Goal: Task Accomplishment & Management: Use online tool/utility

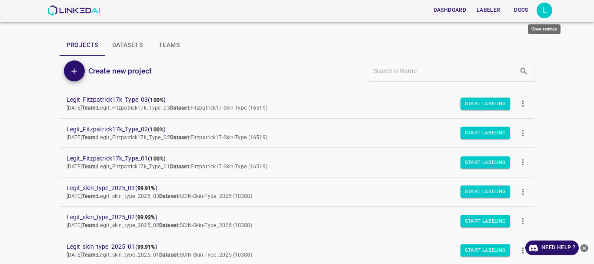
click at [545, 10] on div "L" at bounding box center [544, 11] width 16 height 16
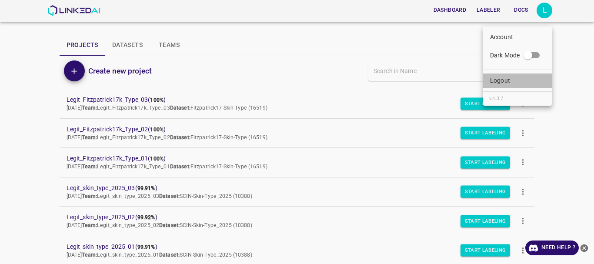
click at [517, 80] on li "Logout" at bounding box center [517, 80] width 69 height 14
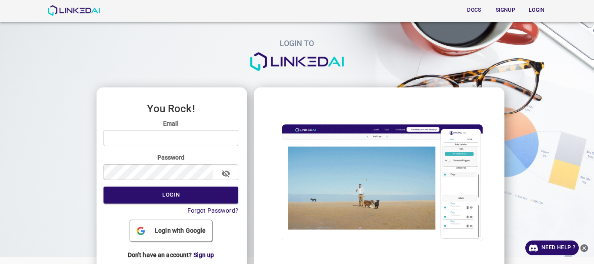
type input "legit@linkedai.co"
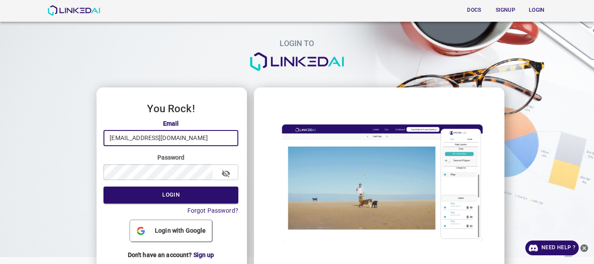
click at [189, 137] on input "legit@linkedai.co" at bounding box center [170, 138] width 135 height 16
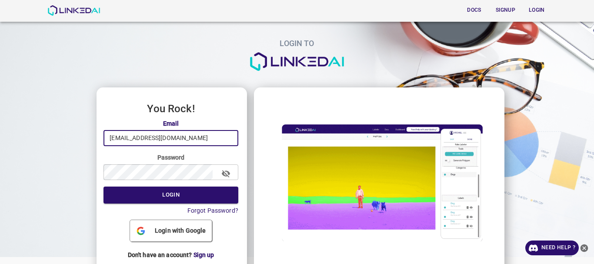
click at [189, 137] on input "legit@linkedai.co" at bounding box center [170, 138] width 135 height 16
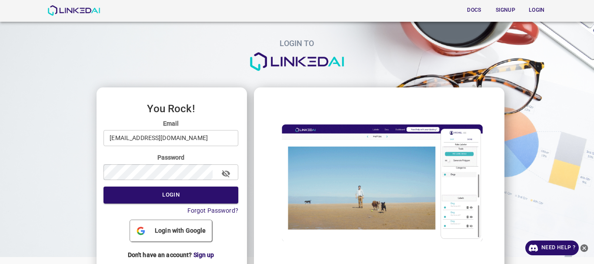
drag, startPoint x: 116, startPoint y: 140, endPoint x: 432, endPoint y: 122, distance: 316.6
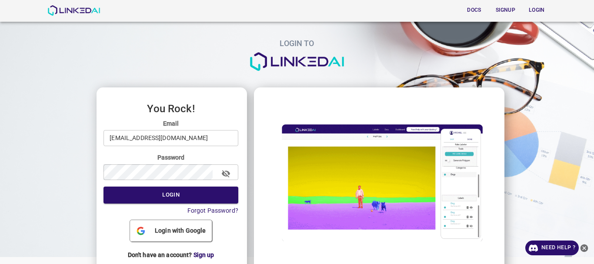
click at [432, 122] on img at bounding box center [378, 183] width 235 height 132
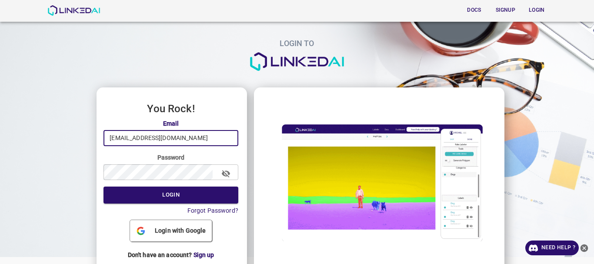
click at [120, 138] on input "legit@linkedai.co" at bounding box center [170, 138] width 135 height 16
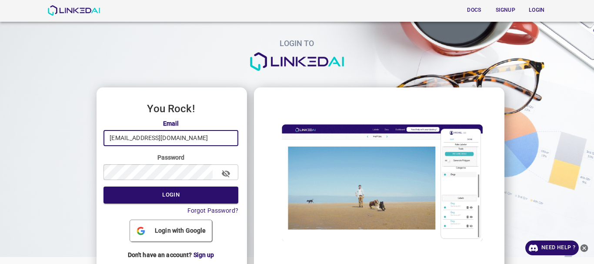
click at [119, 140] on input "legit@linkedai.co" at bounding box center [170, 138] width 135 height 16
click at [121, 134] on input "legit@linkedai.co" at bounding box center [170, 138] width 135 height 16
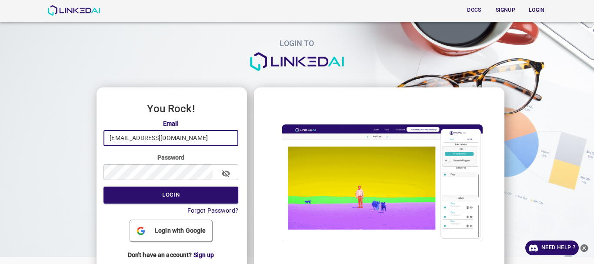
click at [121, 134] on input "legit@linkedai.co" at bounding box center [170, 138] width 135 height 16
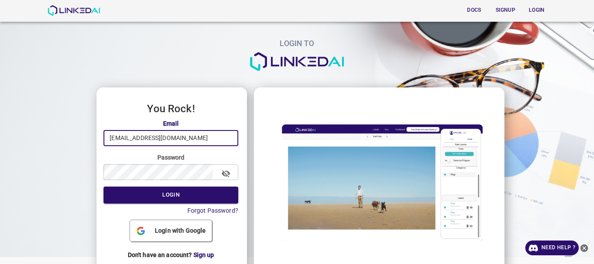
click at [121, 138] on input "legit@linkedai.co" at bounding box center [170, 138] width 135 height 16
click at [120, 136] on input "legit@linkedai.co" at bounding box center [170, 138] width 135 height 16
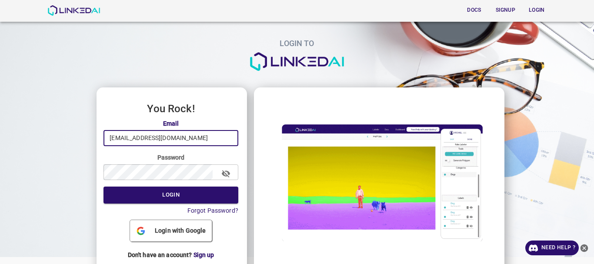
click at [120, 136] on input "legit@linkedai.co" at bounding box center [170, 138] width 135 height 16
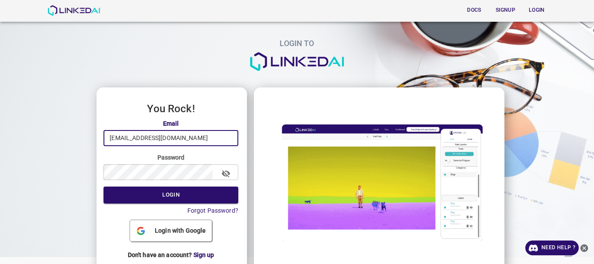
click at [120, 136] on input "legit@linkedai.co" at bounding box center [170, 138] width 135 height 16
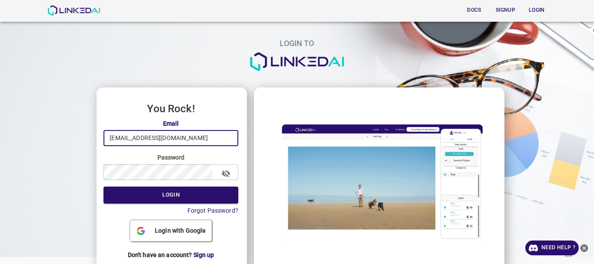
click at [120, 136] on input "legit@linkedai.co" at bounding box center [170, 138] width 135 height 16
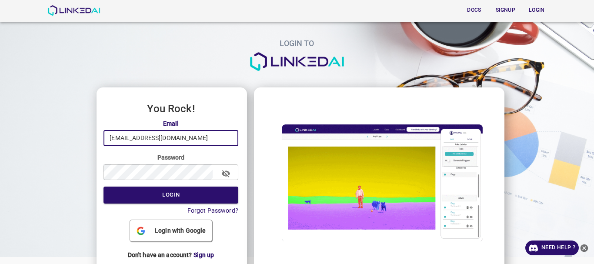
click at [121, 135] on input "legit@linkedai.co" at bounding box center [170, 138] width 135 height 16
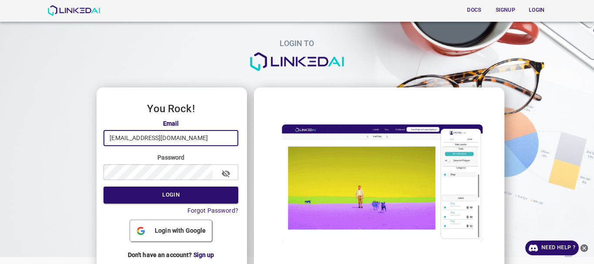
click at [121, 135] on input "legit@linkedai.co" at bounding box center [170, 138] width 135 height 16
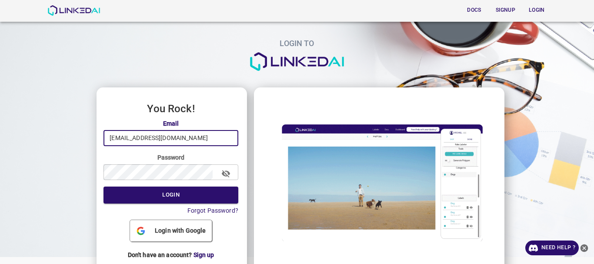
click at [121, 136] on input "legit@linkedai.co" at bounding box center [170, 138] width 135 height 16
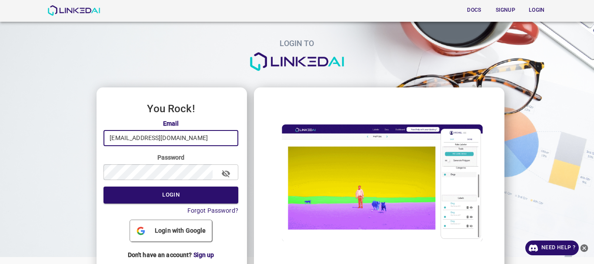
type input "[EMAIL_ADDRESS][DOMAIN_NAME]"
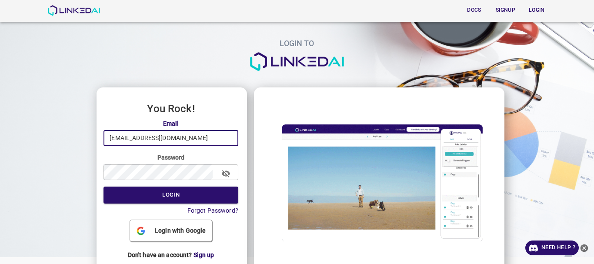
click at [224, 172] on icon "button" at bounding box center [225, 173] width 9 height 9
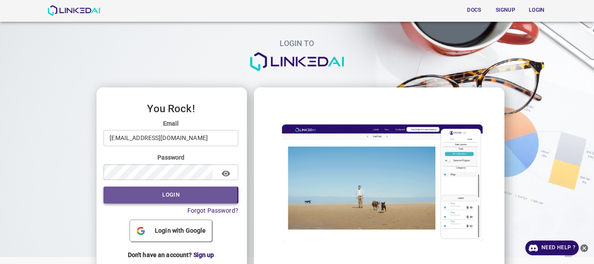
click at [130, 195] on button "Login" at bounding box center [170, 194] width 135 height 17
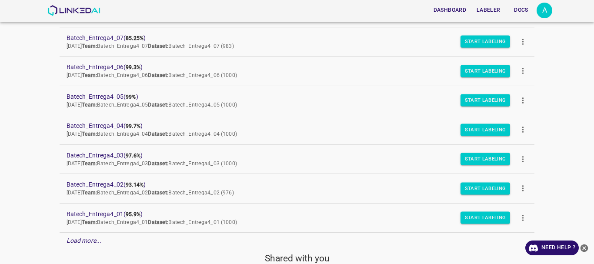
scroll to position [154, 0]
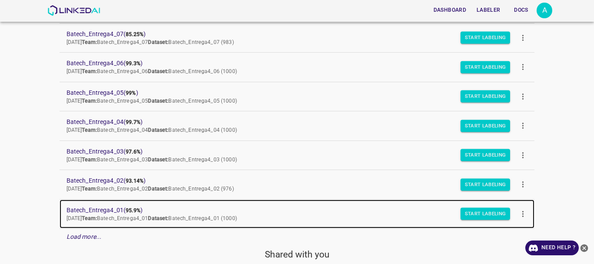
click at [105, 207] on span "Batech_Entrega4_01 ( 95.9% )" at bounding box center [290, 210] width 447 height 9
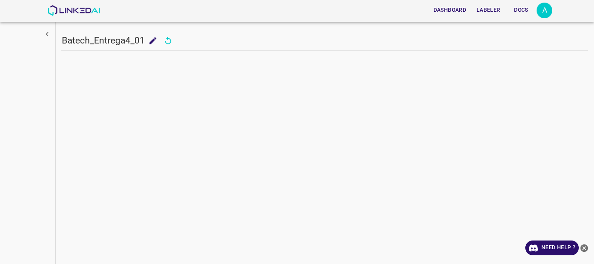
click at [584, 250] on icon "close-help" at bounding box center [584, 248] width 8 height 8
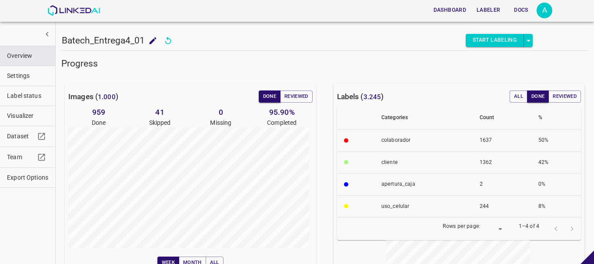
type input "8"
click at [291, 97] on button "Reviewed" at bounding box center [296, 96] width 33 height 12
click at [271, 97] on button "Done" at bounding box center [270, 96] width 22 height 12
click at [24, 113] on span "Visualizer" at bounding box center [27, 115] width 41 height 9
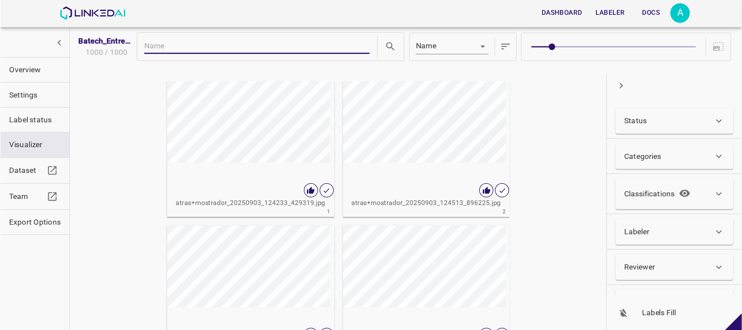
scroll to position [18, 0]
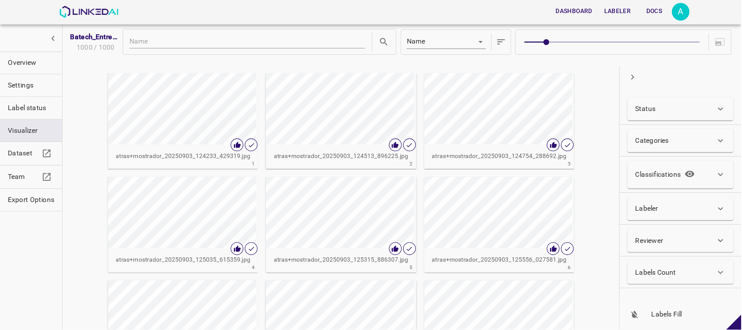
scroll to position [0, 0]
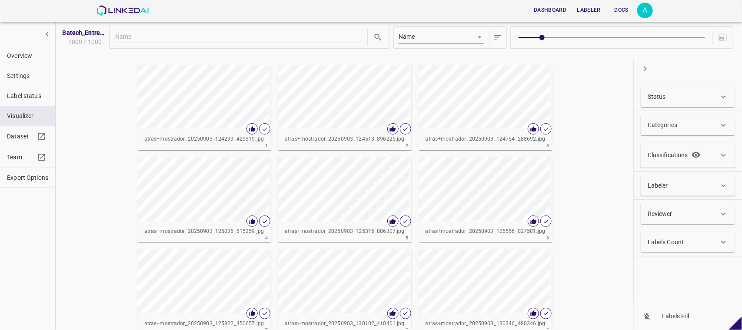
drag, startPoint x: 555, startPoint y: 11, endPoint x: 409, endPoint y: 63, distance: 154.7
click at [409, 63] on div "Batech_Entrega4_01 1000 / 1000 Name key atras+mostrador_20250903_124233_429319.…" at bounding box center [398, 174] width 675 height 307
click at [593, 249] on div "Labels Count" at bounding box center [688, 241] width 94 height 21
click at [593, 263] on input "Min" at bounding box center [663, 274] width 31 height 23
click at [593, 263] on input "Max" at bounding box center [712, 274] width 31 height 23
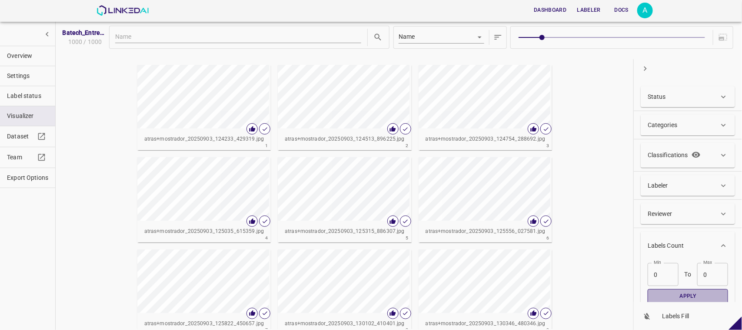
click at [593, 263] on button "Apply" at bounding box center [688, 296] width 80 height 14
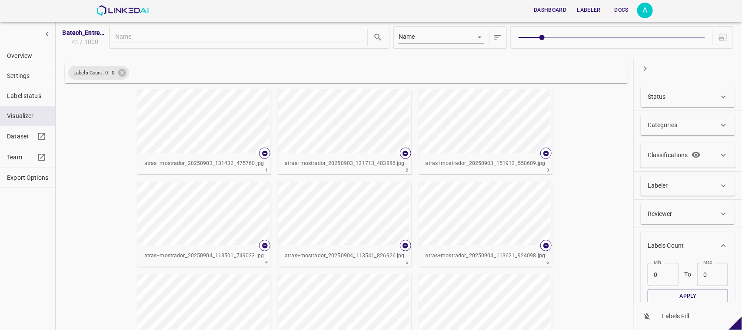
click at [0, 59] on button "Overview" at bounding box center [27, 56] width 55 height 20
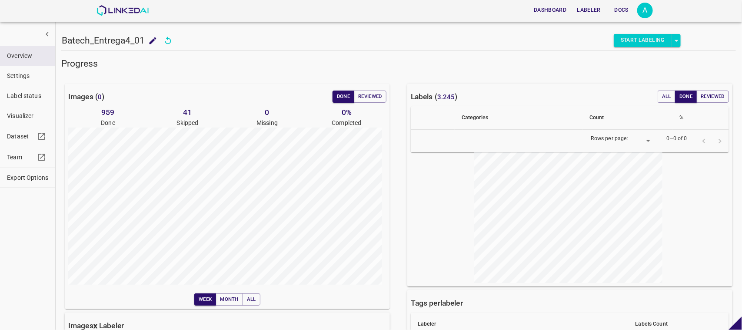
click at [8, 54] on span "Overview" at bounding box center [27, 55] width 41 height 9
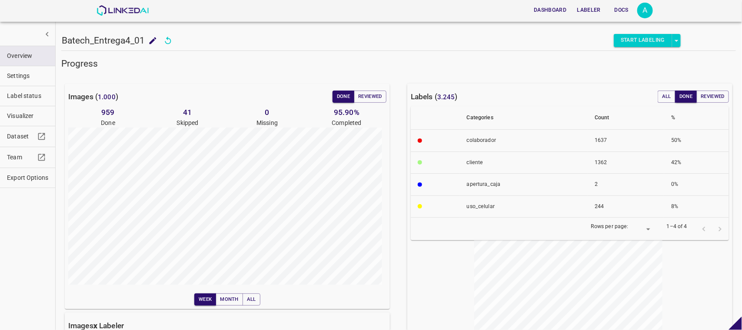
type input "8"
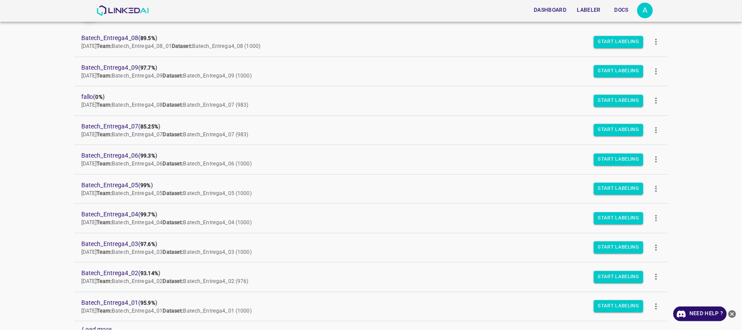
scroll to position [63, 0]
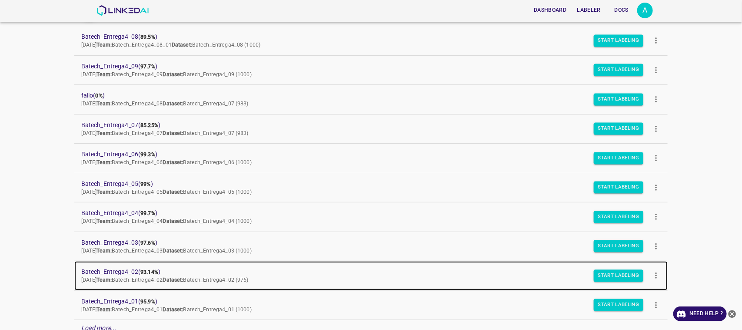
click at [131, 275] on span "Batech_Entrega4_02 ( 93.14% )" at bounding box center [364, 271] width 566 height 9
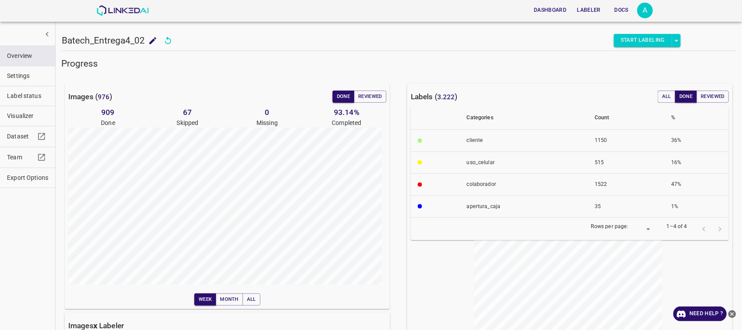
click at [32, 116] on span "Visualizer" at bounding box center [27, 115] width 41 height 9
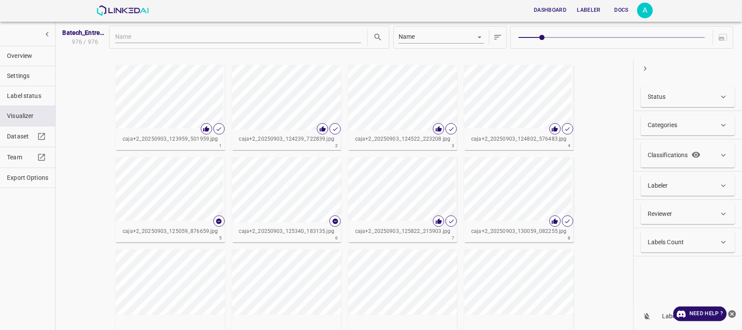
click at [686, 236] on div "Labels Count" at bounding box center [688, 241] width 94 height 21
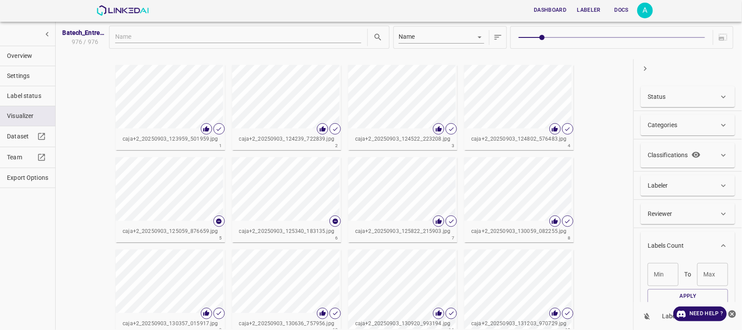
click at [663, 281] on input "Min" at bounding box center [663, 274] width 31 height 23
click at [709, 273] on div "Max Max" at bounding box center [712, 274] width 31 height 23
click at [692, 292] on button "Apply" at bounding box center [688, 296] width 80 height 14
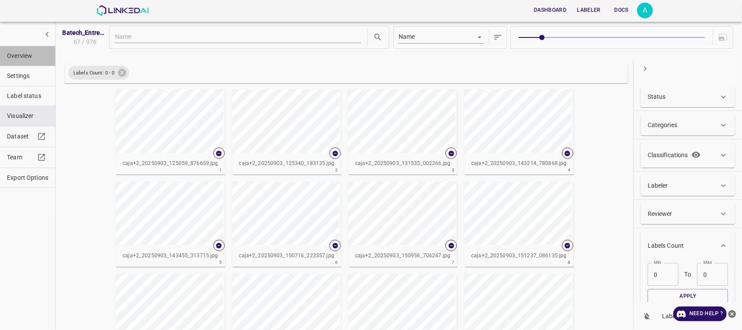
click at [46, 62] on button "Overview" at bounding box center [27, 56] width 55 height 20
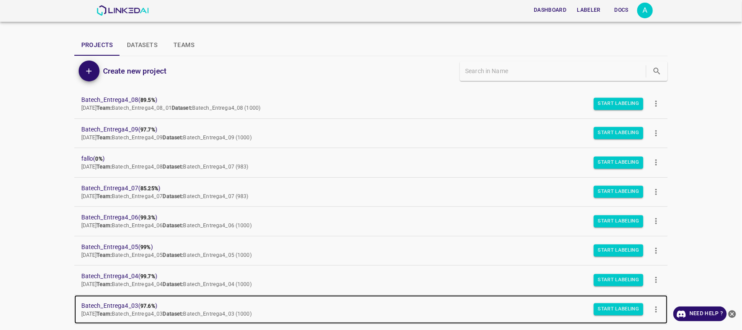
click at [131, 297] on link "Batech_Entrega4_03 ( 97.6% ) [DATE] Team: Batech_Entrega4_03 Dataset: Batech_En…" at bounding box center [371, 309] width 594 height 29
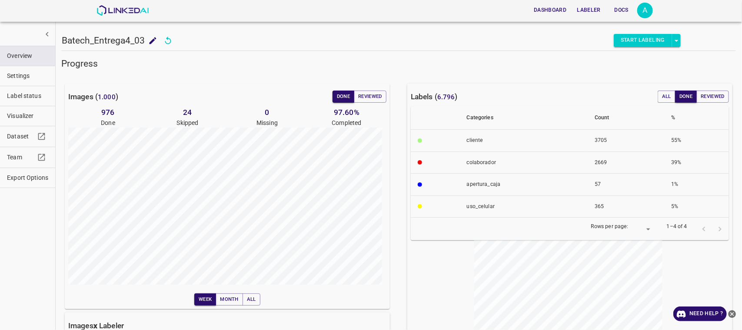
click at [34, 118] on span "Visualizer" at bounding box center [27, 115] width 41 height 9
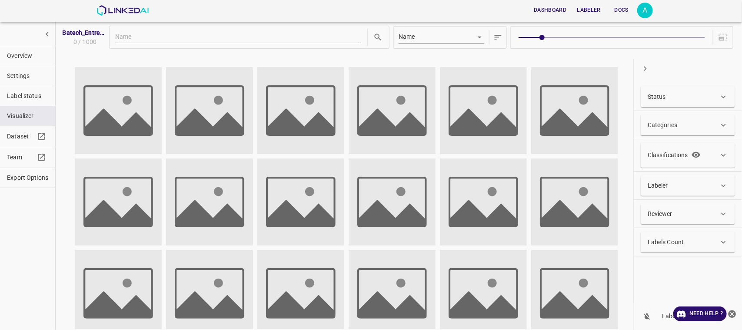
click at [700, 247] on div "Labels Count" at bounding box center [688, 241] width 94 height 21
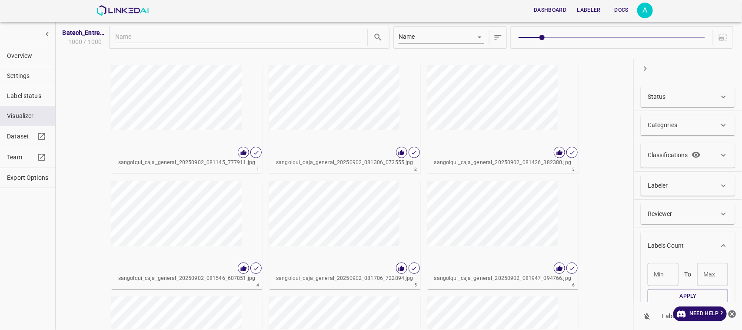
click at [659, 277] on div "[PERSON_NAME]" at bounding box center [663, 274] width 31 height 23
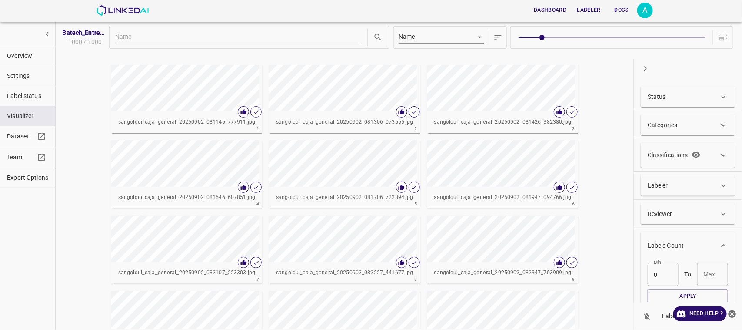
click at [692, 274] on div "Min 0 Min To Max Max" at bounding box center [688, 274] width 80 height 23
click at [700, 275] on input "Max" at bounding box center [712, 274] width 31 height 23
click at [679, 292] on button "Apply" at bounding box center [688, 296] width 80 height 14
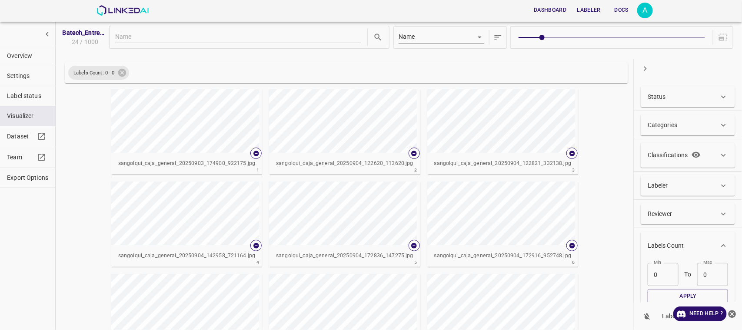
click at [20, 63] on button "Overview" at bounding box center [27, 56] width 55 height 20
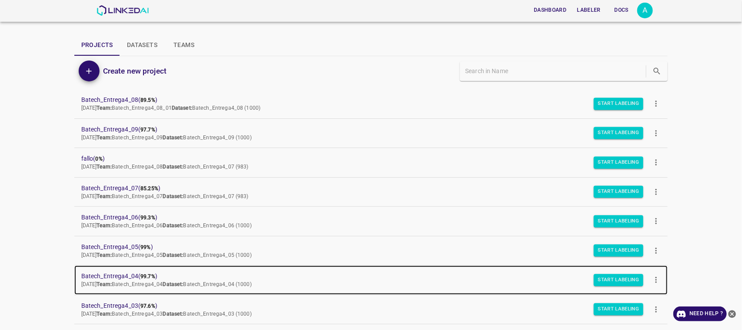
click at [112, 278] on span "Batech_Entrega4_04 ( 99.7% )" at bounding box center [364, 275] width 566 height 9
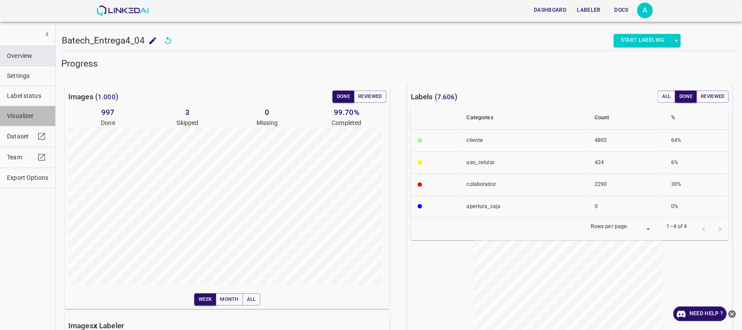
click at [25, 115] on span "Visualizer" at bounding box center [27, 115] width 41 height 9
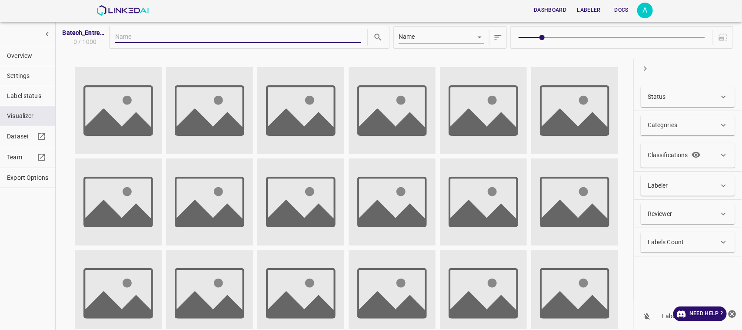
click at [672, 244] on p "Labels Count" at bounding box center [666, 241] width 37 height 9
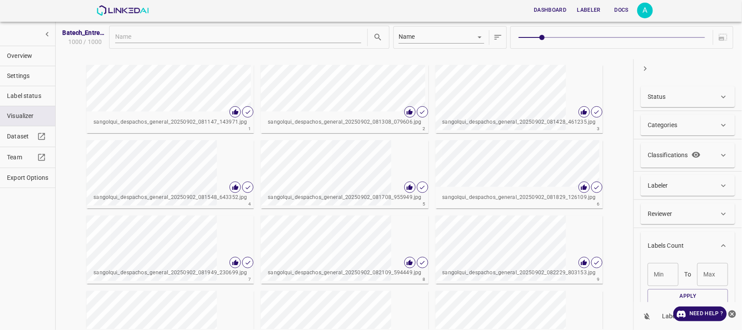
click at [656, 270] on div "Min Min" at bounding box center [663, 274] width 31 height 23
click at [25, 49] on button "Overview" at bounding box center [27, 56] width 55 height 20
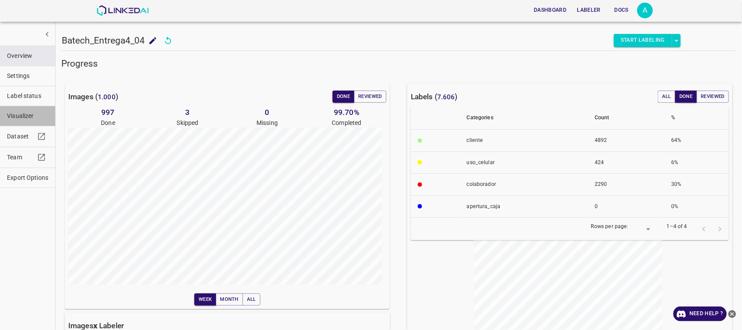
click at [16, 119] on span "Visualizer" at bounding box center [27, 115] width 41 height 9
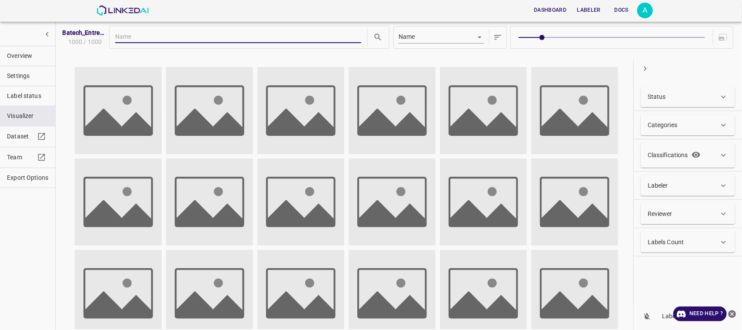
click at [680, 248] on div "Labels Count" at bounding box center [688, 241] width 94 height 21
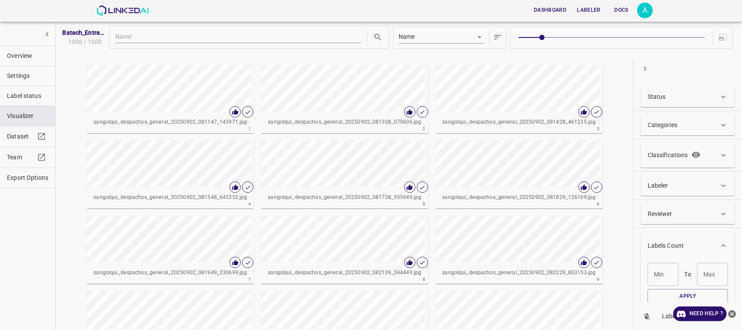
click at [661, 277] on div "[PERSON_NAME]" at bounding box center [663, 274] width 31 height 23
click at [712, 282] on input "Max" at bounding box center [712, 274] width 31 height 23
click at [667, 296] on button "Apply" at bounding box center [688, 296] width 80 height 14
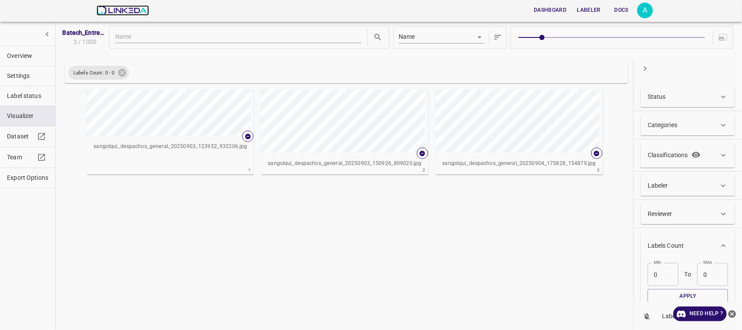
click at [101, 8] on img at bounding box center [123, 10] width 53 height 10
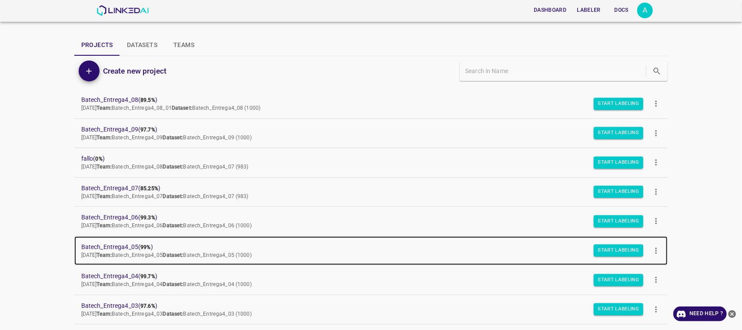
click at [122, 246] on span "Batech_Entrega4_05 ( 99% )" at bounding box center [364, 246] width 566 height 9
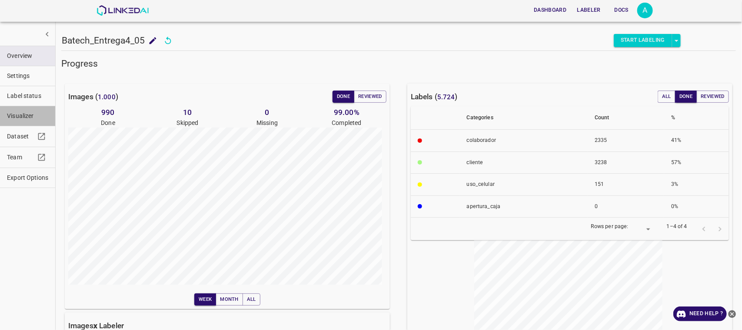
click at [24, 120] on span "Visualizer" at bounding box center [27, 115] width 41 height 9
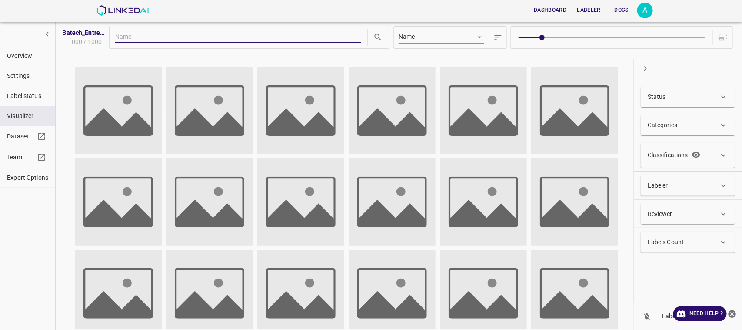
click at [642, 238] on div "Labels Count" at bounding box center [688, 241] width 94 height 21
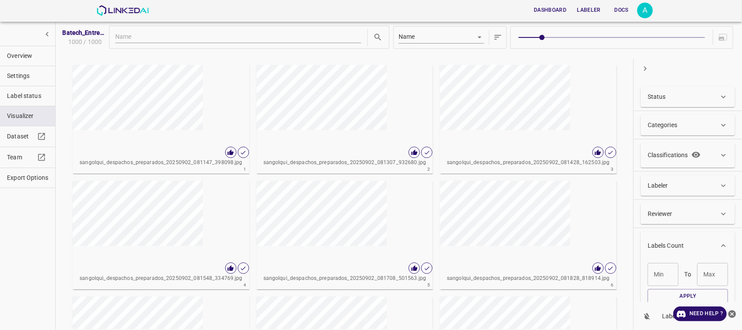
click at [656, 243] on p "Labels Count" at bounding box center [666, 245] width 37 height 9
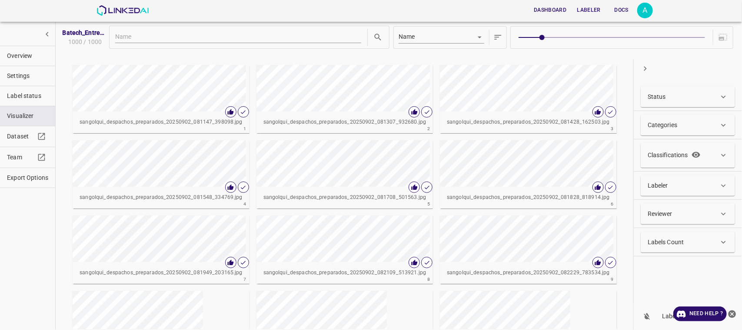
click at [660, 244] on p "Labels Count" at bounding box center [666, 241] width 37 height 9
click at [660, 273] on div "Min Min" at bounding box center [663, 274] width 31 height 23
click at [707, 275] on div "Max Max" at bounding box center [712, 274] width 31 height 23
click at [690, 290] on button "Apply" at bounding box center [688, 296] width 80 height 14
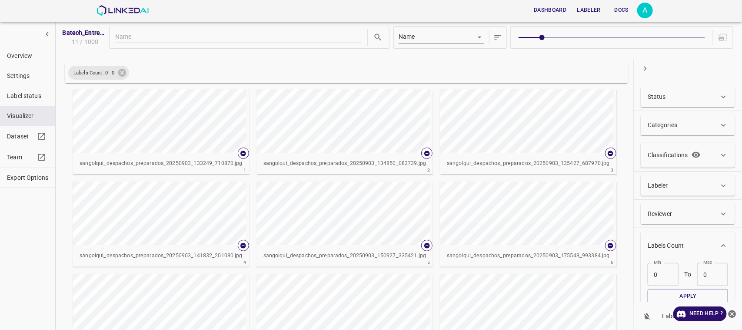
scroll to position [13, 0]
click at [616, 151] on div "sangolqui_despachos_preparados_20250903_133249_710870.jpg 1 sangolqui_despachos…" at bounding box center [345, 270] width 562 height 368
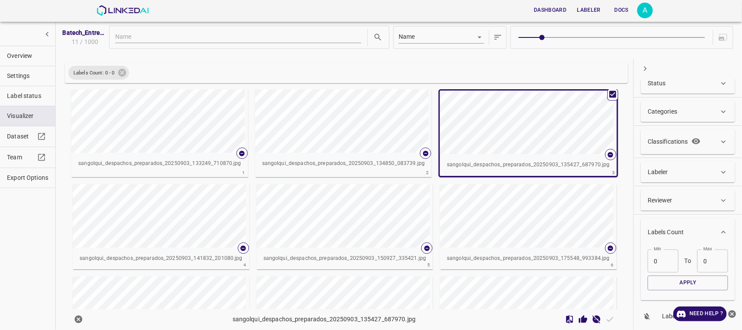
click at [616, 141] on div "sangolqui_despachos_preparados_20250903_133249_710870.jpg 1 sangolqui_despachos…" at bounding box center [345, 271] width 562 height 371
click at [616, 124] on div "sangolqui_despachos_preparados_20250903_133249_710870.jpg 1 sangolqui_despachos…" at bounding box center [345, 271] width 562 height 371
click at [612, 88] on div "Labels Count: 0 - 0 sangolqui_despachos_preparados_20250903_133249_710870.jpg 1…" at bounding box center [346, 193] width 570 height 263
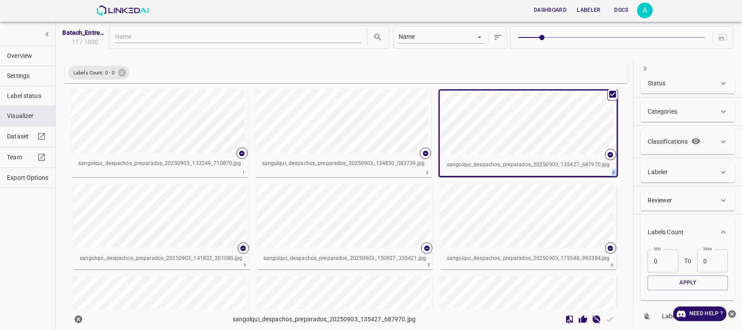
click at [612, 88] on div "Labels Count: 0 - 0 sangolqui_despachos_preparados_20250903_133249_710870.jpg 1…" at bounding box center [346, 193] width 570 height 263
click at [630, 188] on div "Batech_Entrega4_05 11 / 1000 Name key Labels Count: 0 - 0 sangolqui_despachos_p…" at bounding box center [398, 184] width 675 height 326
click at [620, 185] on div "Labels Count: 0 - 0 sangolqui_despachos_preparados_20250903_133249_710870.jpg 1…" at bounding box center [346, 193] width 570 height 263
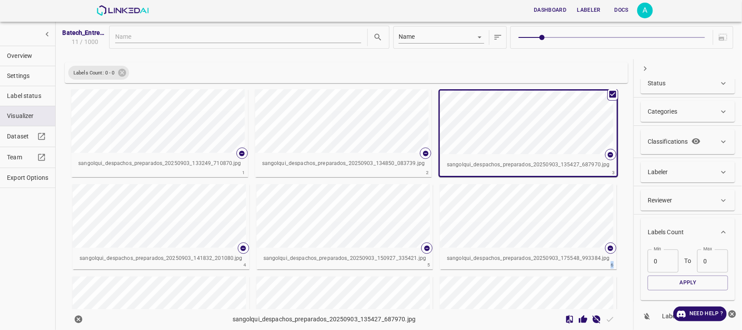
click at [620, 185] on div "Labels Count: 0 - 0 sangolqui_despachos_preparados_20250903_133249_710870.jpg 1…" at bounding box center [346, 193] width 570 height 263
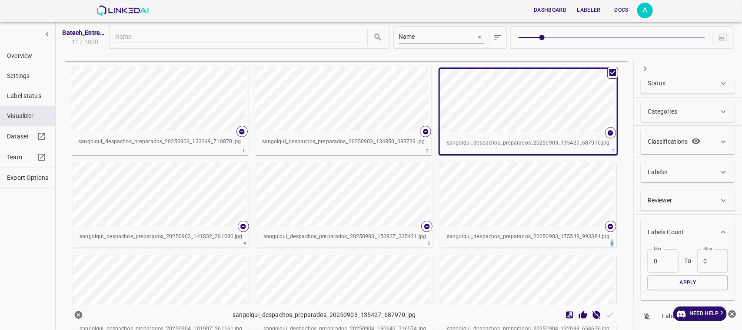
scroll to position [23, 0]
click at [27, 53] on span "Overview" at bounding box center [27, 55] width 41 height 9
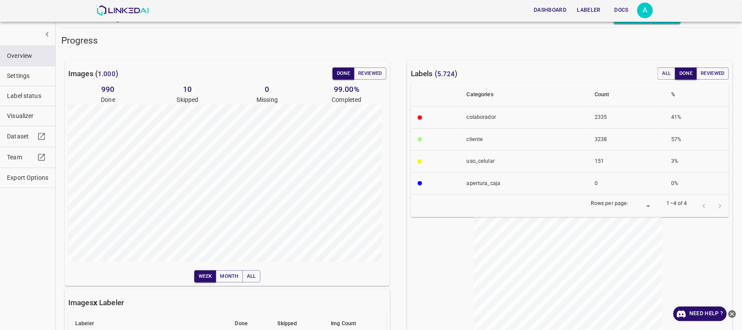
scroll to position [75, 0]
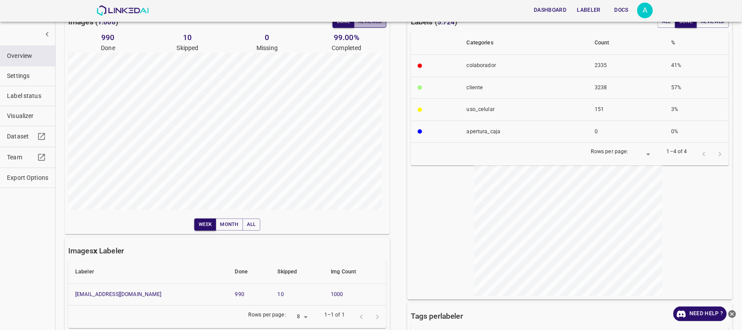
click at [363, 27] on button "Reviewed" at bounding box center [370, 22] width 33 height 12
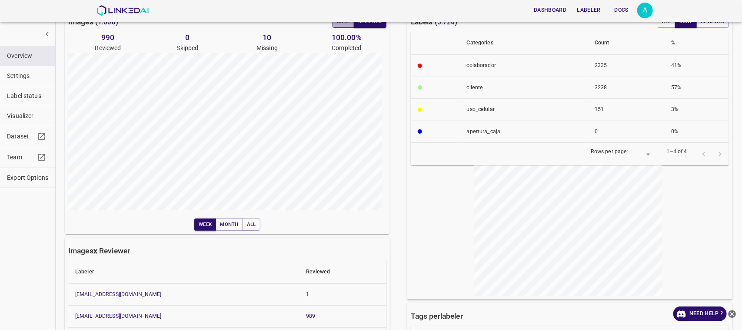
click at [341, 24] on button "Done" at bounding box center [344, 22] width 22 height 12
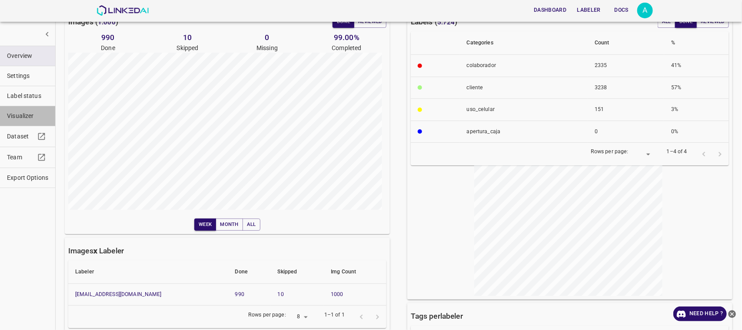
click at [18, 111] on button "Visualizer" at bounding box center [27, 116] width 55 height 20
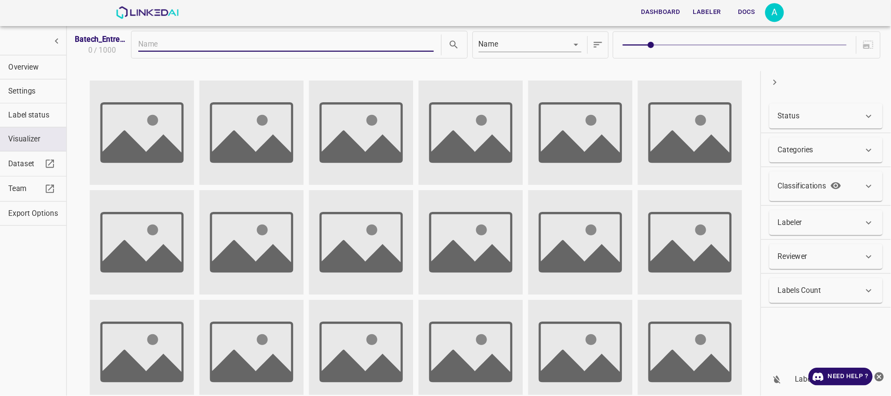
scroll to position [0, 0]
click at [662, 242] on p "Labels Count" at bounding box center [666, 241] width 37 height 9
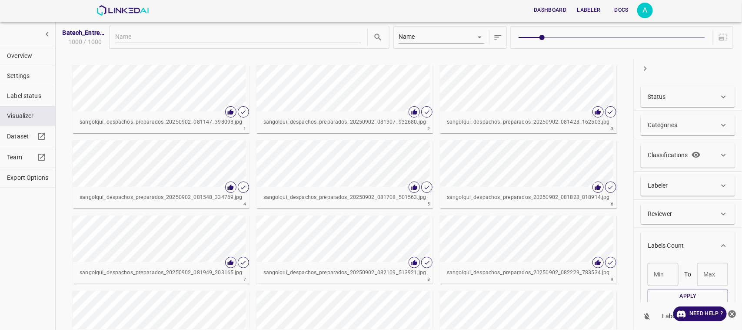
click at [661, 244] on p "Labels Count" at bounding box center [666, 245] width 37 height 9
click at [661, 246] on p "Labels Count" at bounding box center [666, 241] width 37 height 9
click at [655, 277] on div "[PERSON_NAME]" at bounding box center [663, 274] width 31 height 23
click at [700, 276] on input "Max" at bounding box center [712, 274] width 31 height 23
click at [699, 292] on button "Apply" at bounding box center [688, 296] width 80 height 14
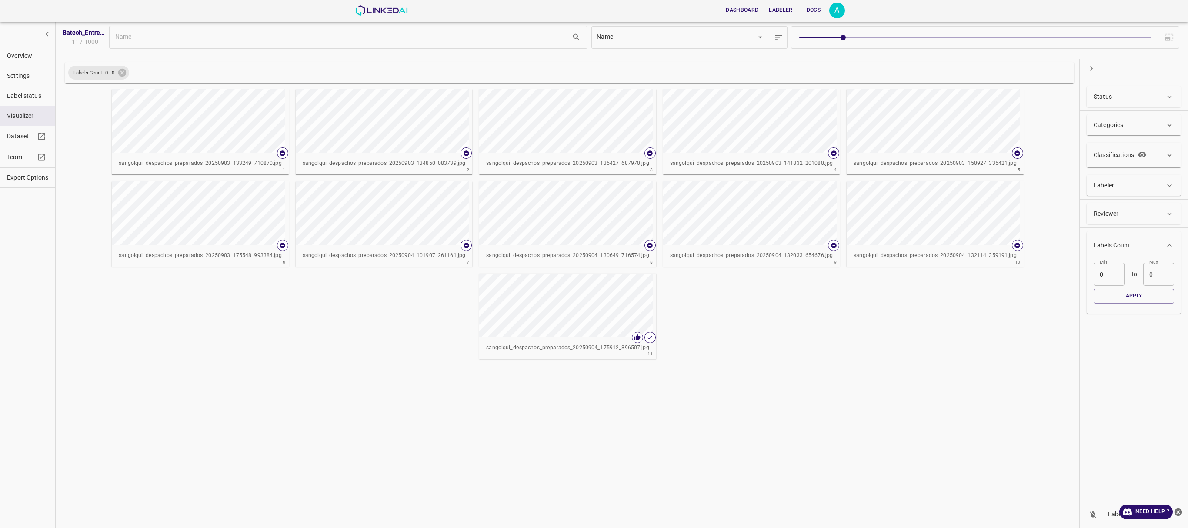
drag, startPoint x: 722, startPoint y: 3, endPoint x: 746, endPoint y: 350, distance: 346.9
click at [742, 329] on div "sangolqui_despachos_preparados_20250903_133249_710870.jpg 1 sangolqui_despachos…" at bounding box center [567, 224] width 1007 height 276
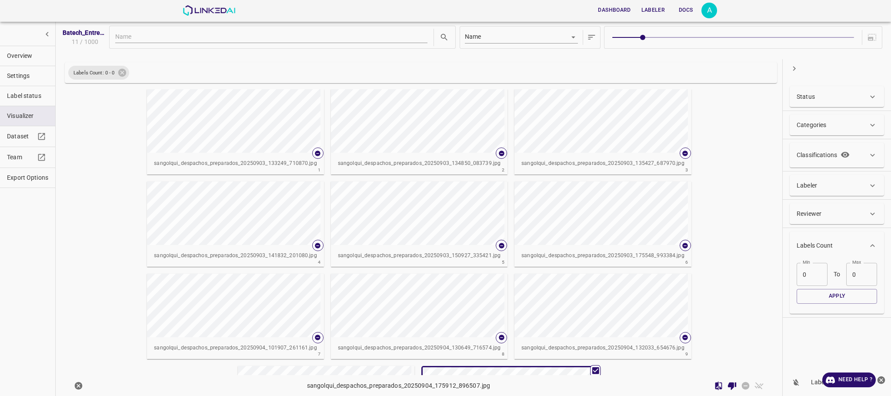
click at [35, 59] on span "Overview" at bounding box center [27, 55] width 41 height 9
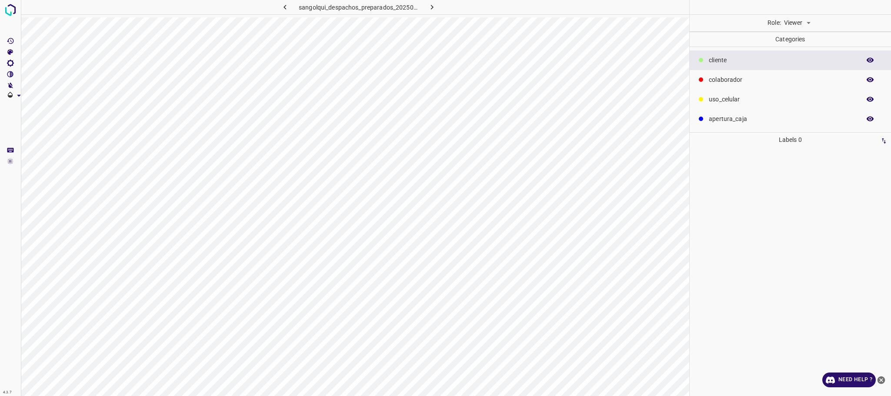
click at [791, 19] on body "4.3.7 sangolqui_despachos_preparados_20250904_175912_896507.jpg Role: Viewer vi…" at bounding box center [445, 198] width 891 height 396
click at [791, 51] on li "Labeler" at bounding box center [797, 56] width 39 height 14
type input "labeler"
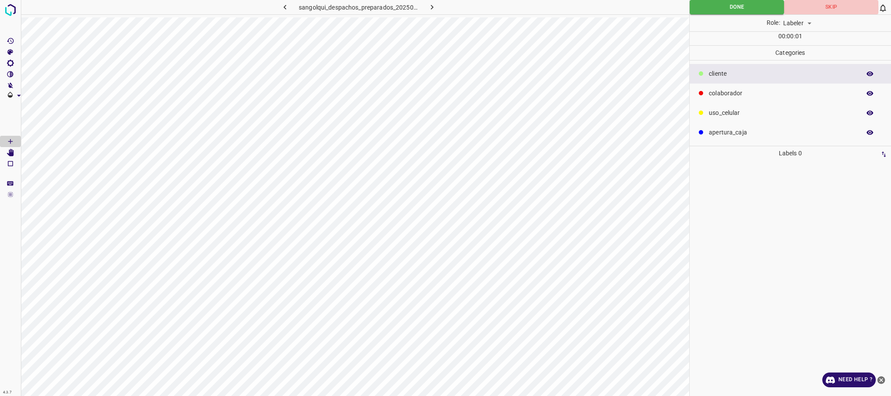
click at [791, 6] on button "Skip" at bounding box center [831, 7] width 94 height 14
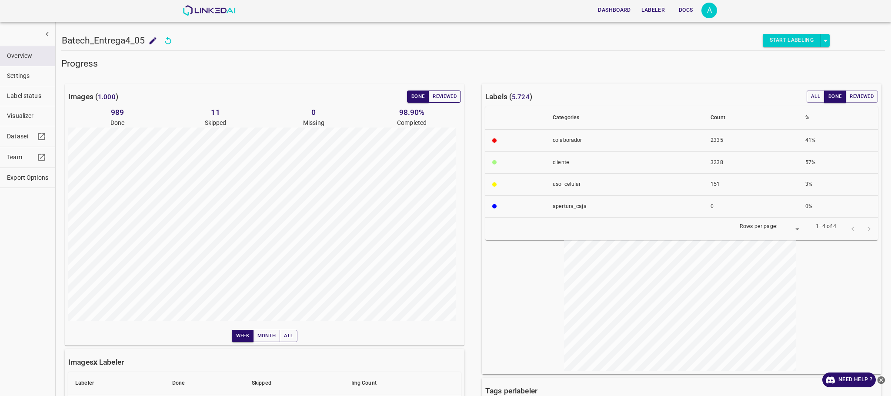
click at [442, 95] on button "Reviewed" at bounding box center [444, 96] width 33 height 12
click at [439, 94] on button "Reviewed" at bounding box center [444, 96] width 33 height 12
click at [409, 94] on button "Done" at bounding box center [418, 96] width 22 height 12
click at [436, 98] on button "Reviewed" at bounding box center [444, 96] width 33 height 12
click at [442, 100] on button "Reviewed" at bounding box center [444, 96] width 33 height 12
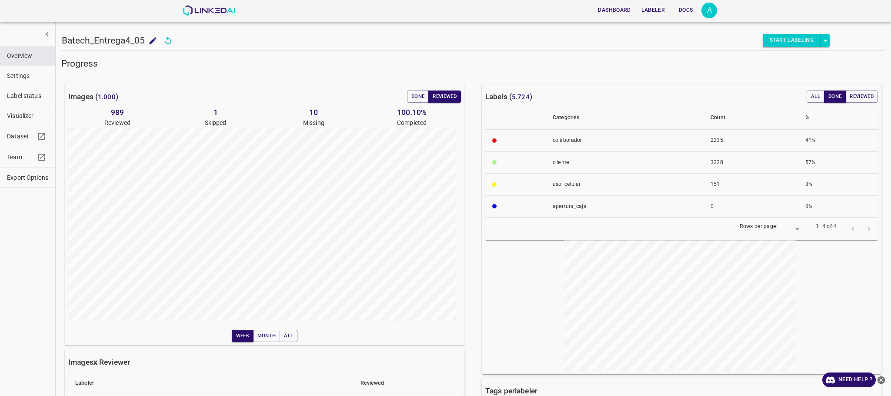
click at [13, 110] on button "Visualizer" at bounding box center [27, 116] width 55 height 20
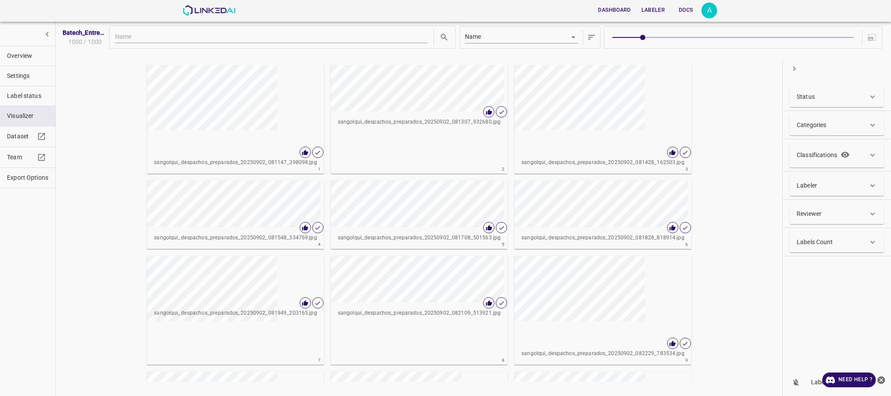
click at [813, 239] on p "Labels Count" at bounding box center [814, 241] width 37 height 9
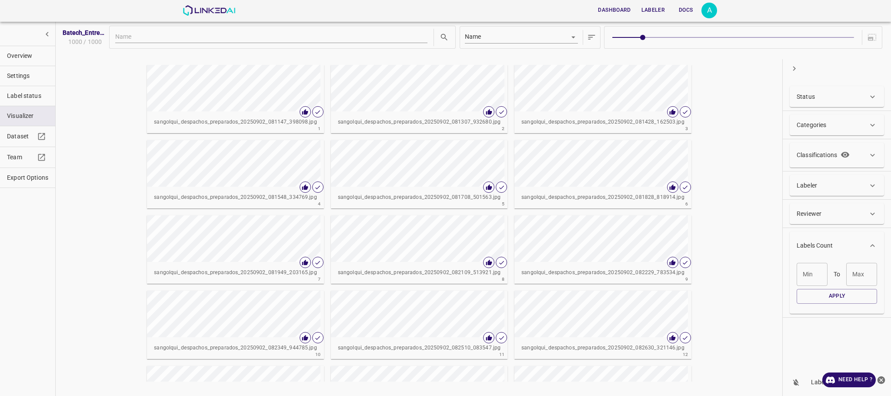
click at [831, 92] on div "Status" at bounding box center [831, 96] width 71 height 9
click at [803, 212] on input "True" at bounding box center [800, 210] width 16 height 16
radio input "true"
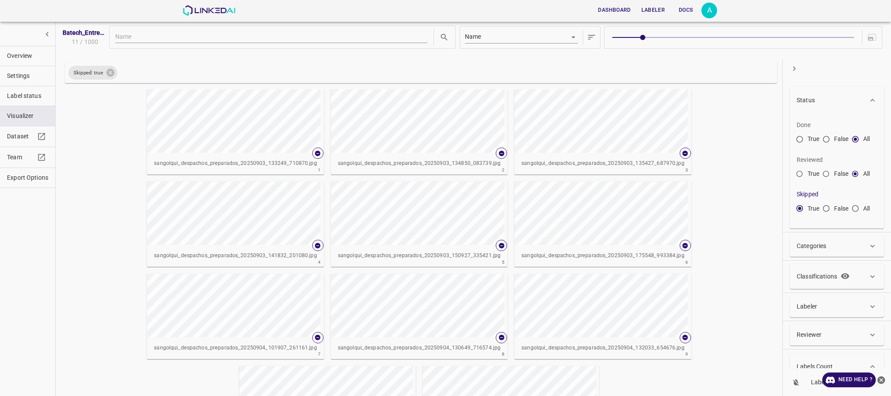
click at [735, 142] on div "sangolqui_despachos_preparados_20250903_133249_710870.jpg 1 sangolqui_despachos…" at bounding box center [419, 270] width 710 height 368
click at [685, 141] on span "sangolqui_despachos_preparados_20250903_135427_687970.jpg 3" at bounding box center [602, 132] width 183 height 92
click at [739, 111] on div "sangolqui_despachos_preparados_20250903_133249_710870.jpg 1 sangolqui_despachos…" at bounding box center [419, 270] width 710 height 368
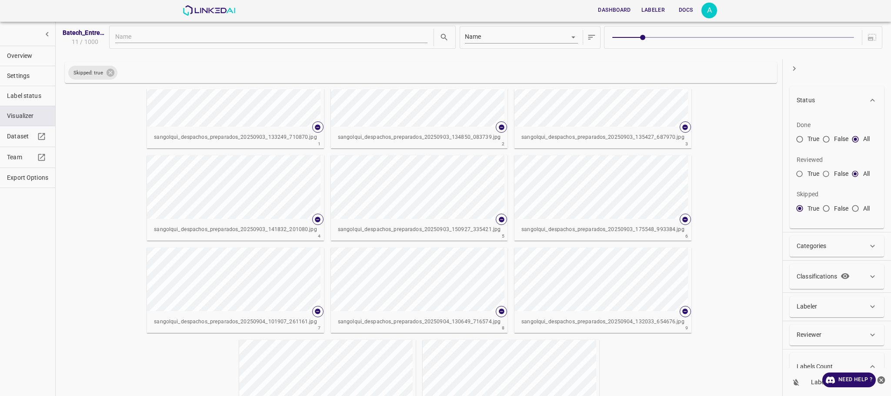
scroll to position [10, 0]
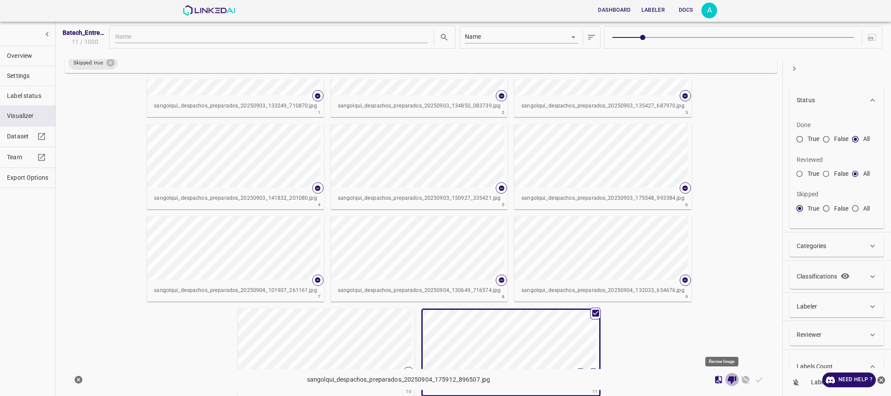
click at [727, 377] on icon "Review Image" at bounding box center [731, 379] width 9 height 9
click at [741, 381] on icon "Skip Image" at bounding box center [745, 380] width 8 height 8
click at [673, 319] on div "sangolqui_despachos_preparados_20250903_133249_710870.jpg 1 sangolqui_despachos…" at bounding box center [419, 213] width 710 height 371
click at [8, 50] on button "Overview" at bounding box center [27, 56] width 55 height 20
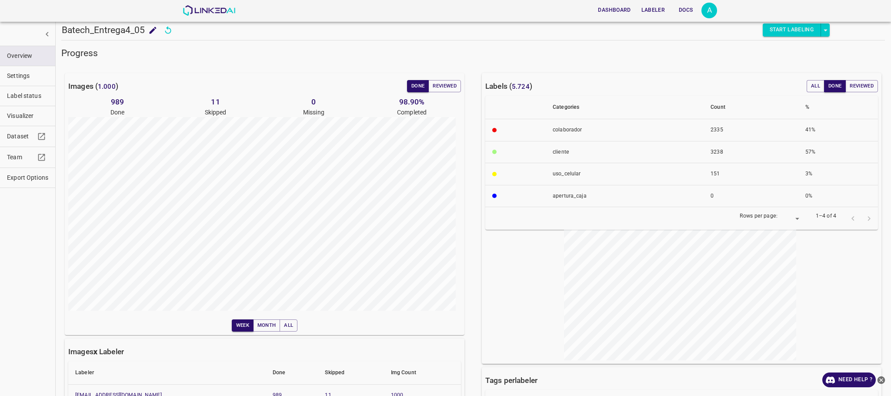
scroll to position [0, 0]
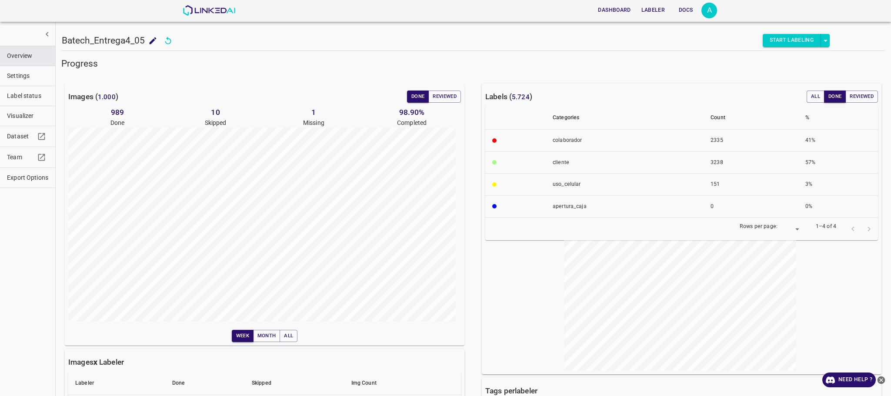
click at [451, 102] on button "Reviewed" at bounding box center [444, 96] width 33 height 12
click at [411, 102] on button "Done" at bounding box center [418, 96] width 22 height 12
click at [24, 123] on button "Visualizer" at bounding box center [27, 116] width 55 height 20
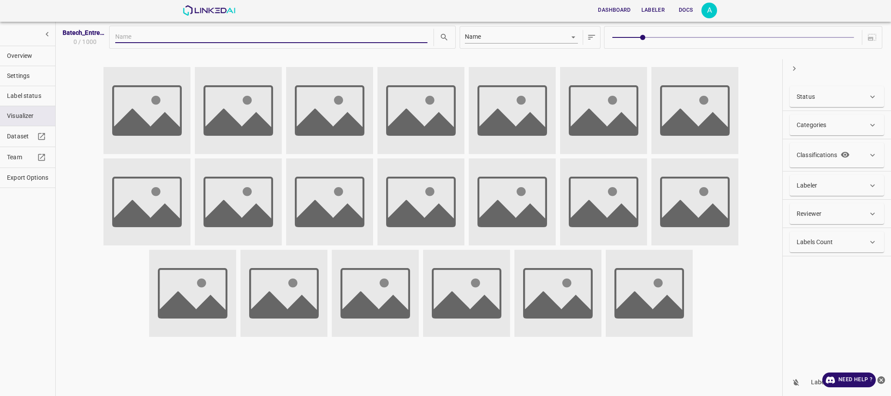
click at [835, 97] on div "Status" at bounding box center [831, 96] width 71 height 9
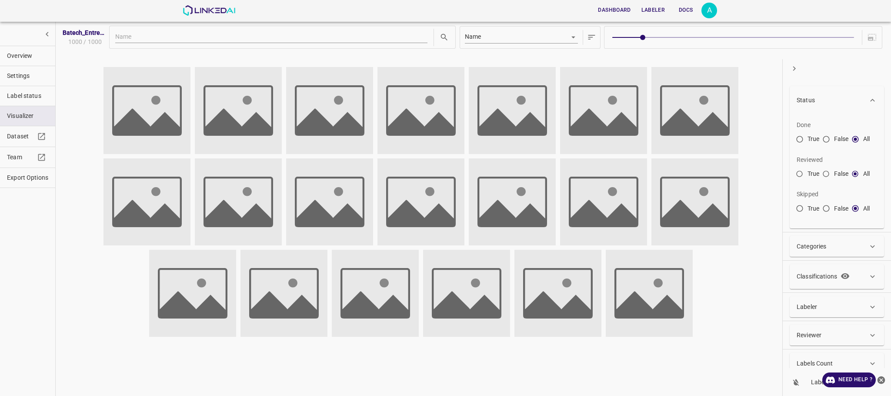
click at [835, 97] on div "Status" at bounding box center [831, 100] width 71 height 9
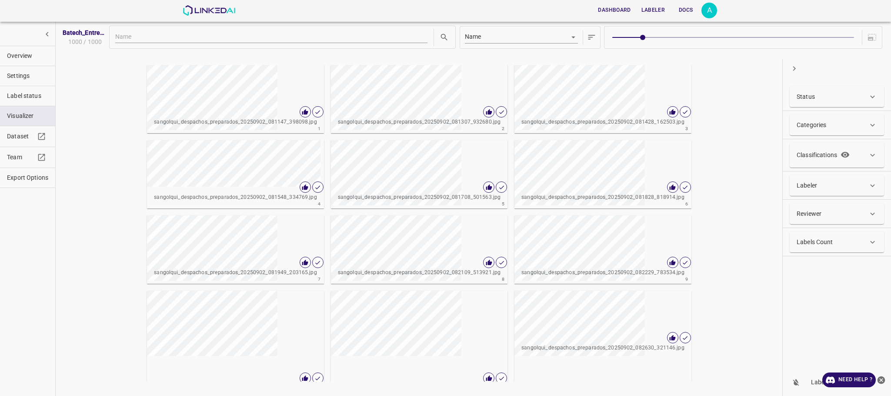
click at [828, 104] on div "Status" at bounding box center [836, 96] width 94 height 21
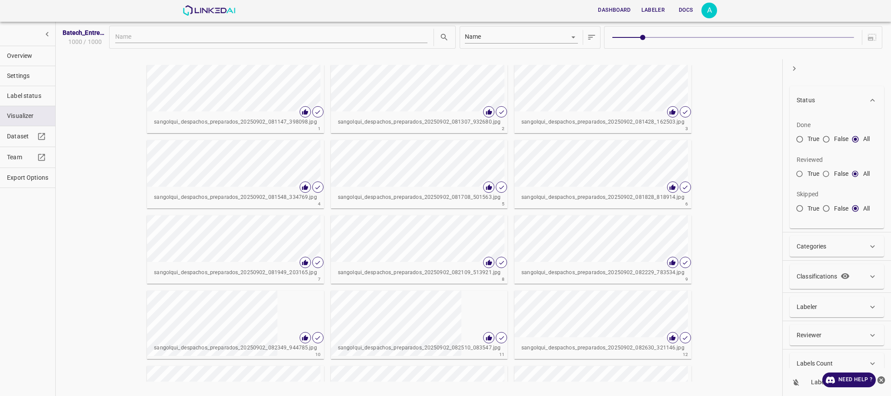
click at [823, 141] on input "False" at bounding box center [826, 141] width 16 height 16
radio input "true"
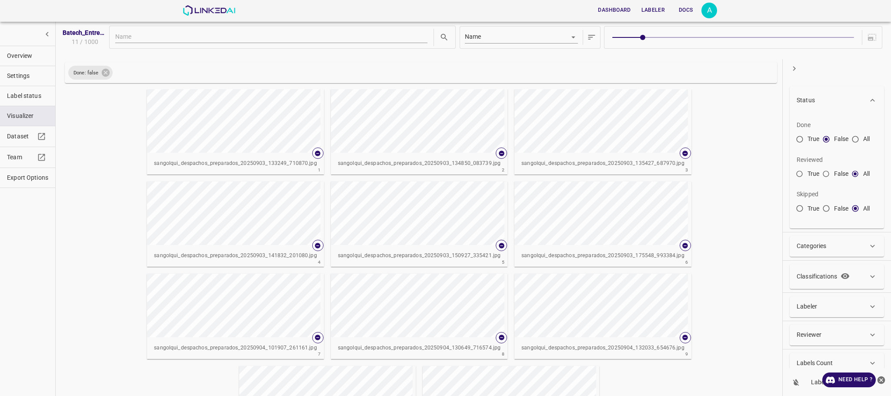
click at [724, 265] on div "sangolqui_despachos_preparados_20250903_133249_710870.jpg 1 sangolqui_despachos…" at bounding box center [419, 270] width 710 height 368
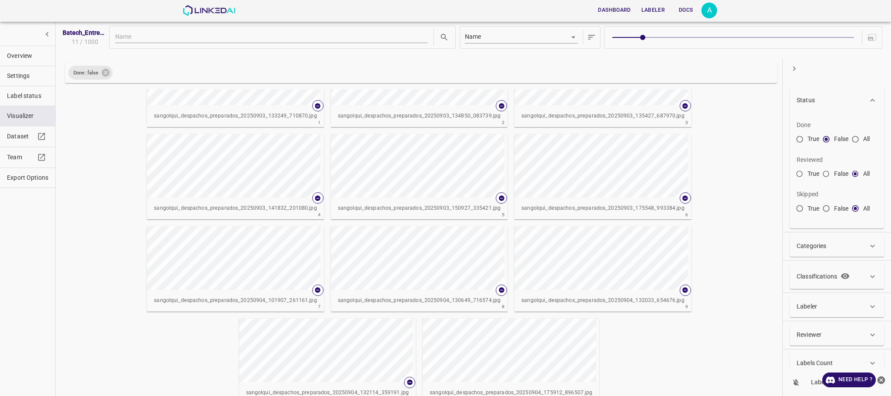
scroll to position [10, 0]
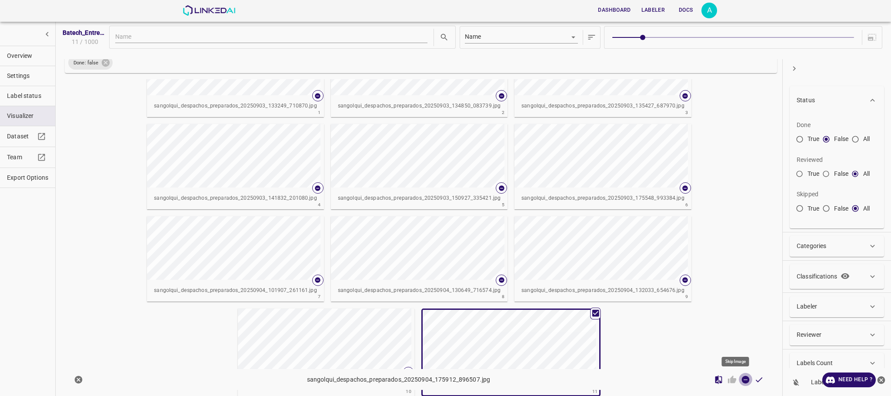
click at [741, 380] on icon "Skip Image" at bounding box center [745, 379] width 9 height 9
click at [737, 253] on div "sangolqui_despachos_preparados_20250903_133249_710870.jpg 1 sangolqui_despachos…" at bounding box center [419, 213] width 710 height 371
click at [724, 209] on div "sangolqui_despachos_preparados_20250903_133249_710870.jpg 1 sangolqui_despachos…" at bounding box center [419, 213] width 710 height 371
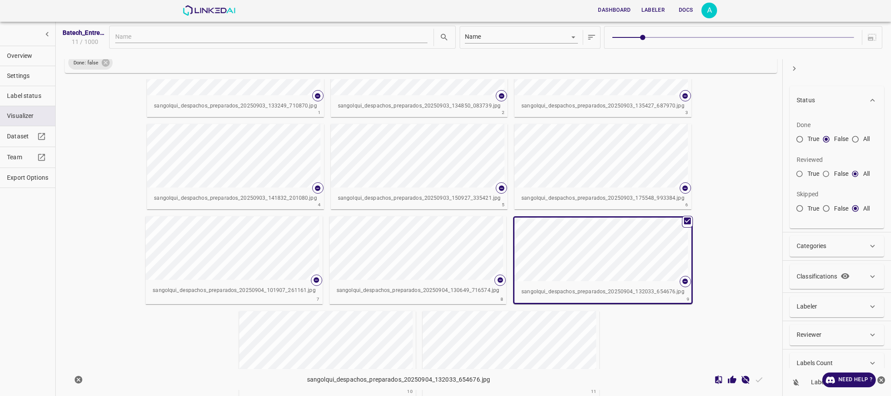
click at [770, 243] on div "Done: false sangolqui_despachos_preparados_20250903_133249_710870.jpg 1 sangolq…" at bounding box center [420, 210] width 719 height 316
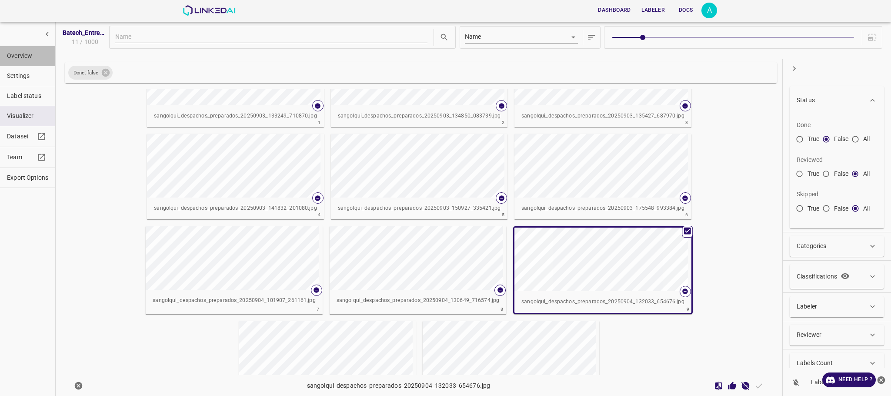
click at [13, 60] on span "Overview" at bounding box center [27, 55] width 41 height 9
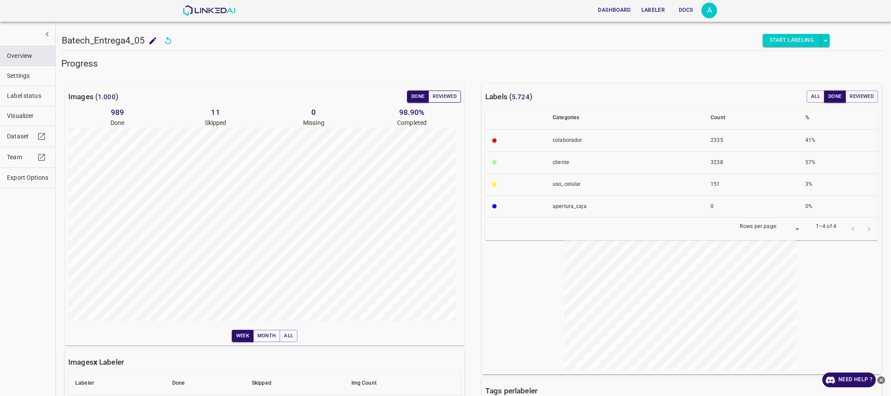
click at [446, 95] on button "Reviewed" at bounding box center [444, 96] width 33 height 12
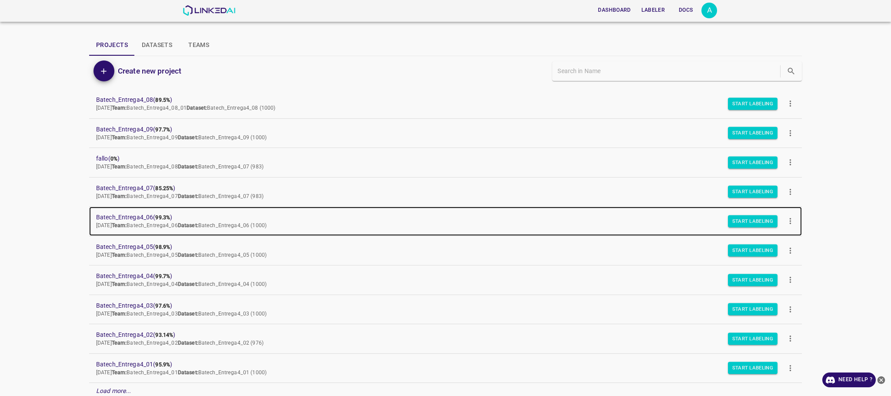
click at [136, 213] on link "Batech_Entrega4_06 ( 99.3% ) [DATE] Team: Batech_Entrega4_06 Dataset: Batech_En…" at bounding box center [445, 220] width 712 height 29
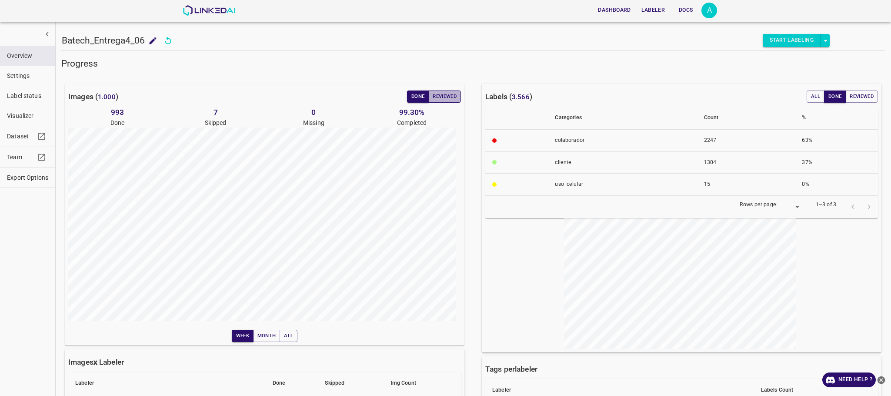
click at [446, 94] on button "Reviewed" at bounding box center [444, 96] width 33 height 12
click at [16, 114] on span "Visualizer" at bounding box center [27, 115] width 41 height 9
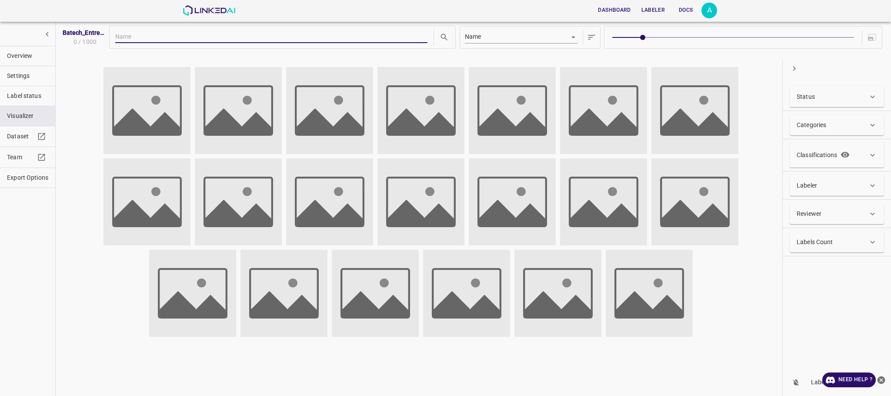
click at [838, 252] on div "Labels Count" at bounding box center [836, 241] width 94 height 21
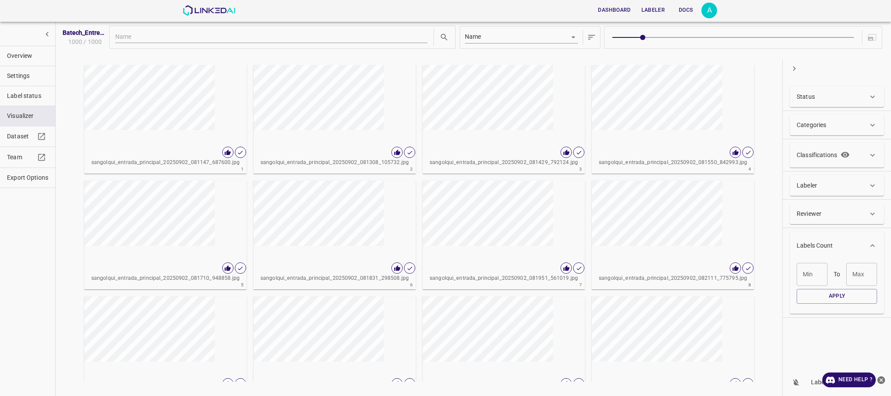
click at [812, 270] on div "[PERSON_NAME]" at bounding box center [811, 274] width 31 height 23
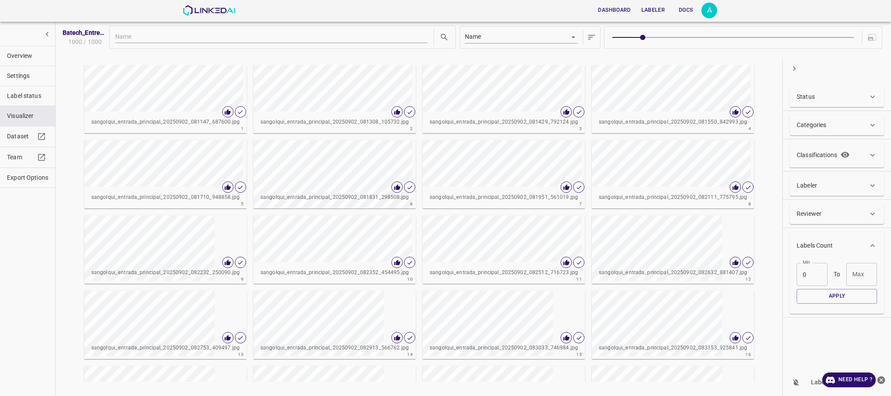
click at [851, 278] on input "Max" at bounding box center [861, 274] width 31 height 23
click at [846, 292] on button "Apply" at bounding box center [836, 296] width 80 height 14
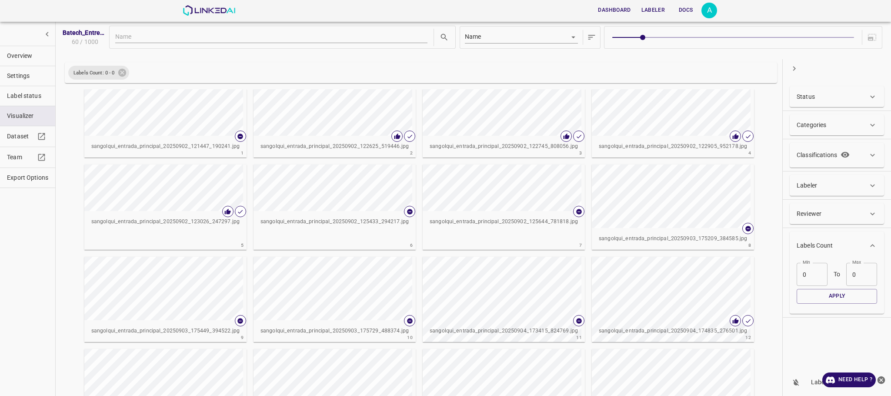
click at [707, 39] on span at bounding box center [732, 37] width 241 height 12
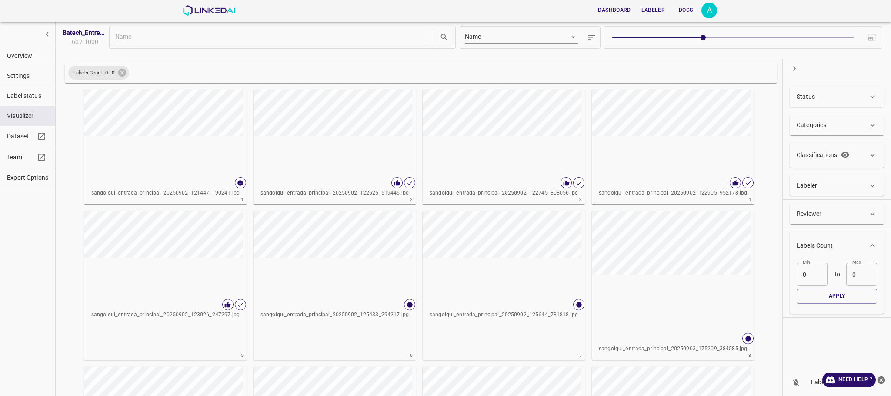
click at [788, 33] on span at bounding box center [732, 37] width 241 height 12
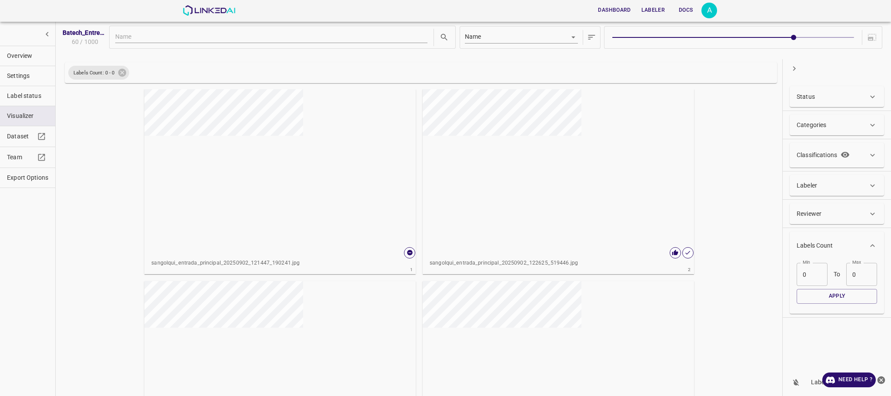
type input "7"
click at [616, 197] on div "button" at bounding box center [553, 170] width 261 height 163
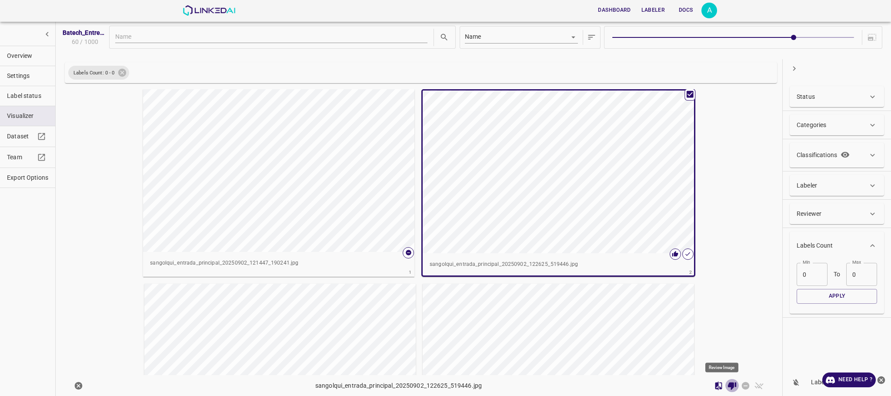
click at [727, 389] on icon "Review Image" at bounding box center [731, 385] width 9 height 9
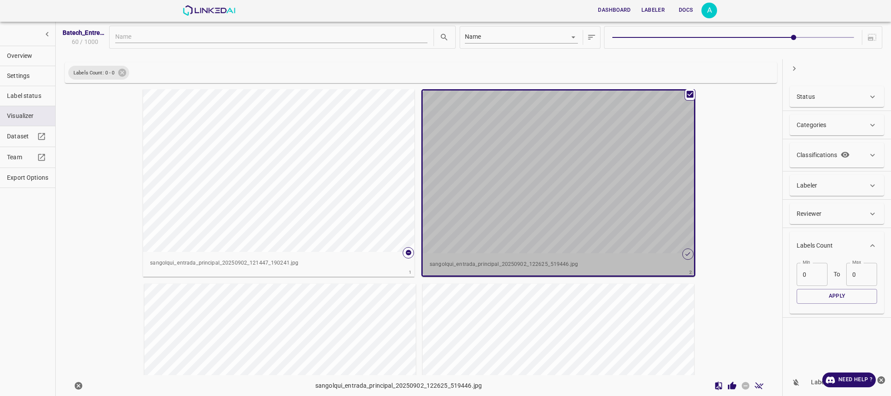
click at [612, 211] on div "button" at bounding box center [553, 171] width 261 height 163
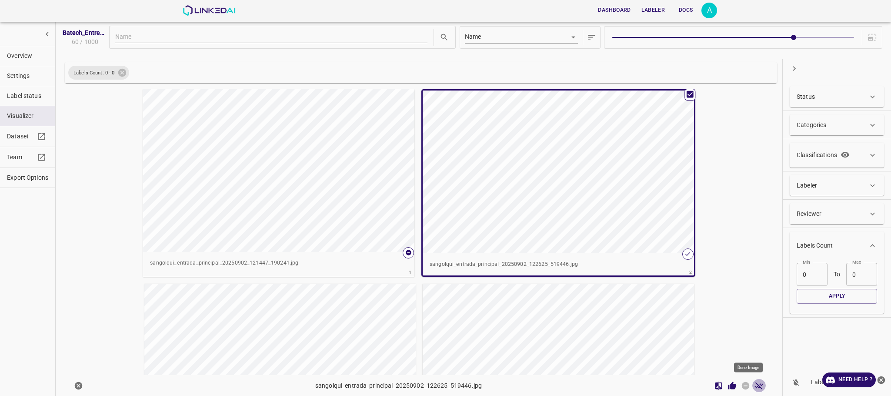
click at [754, 385] on icon "Done Image" at bounding box center [758, 385] width 9 height 7
click at [741, 383] on icon "Skip Image" at bounding box center [745, 385] width 9 height 9
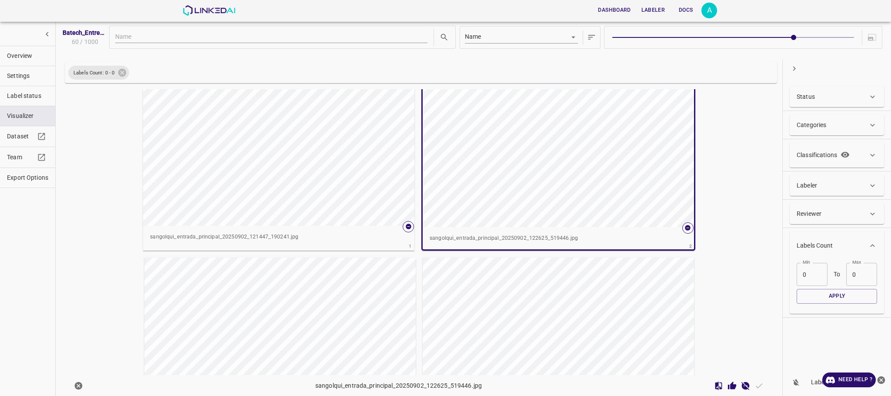
scroll to position [209, 0]
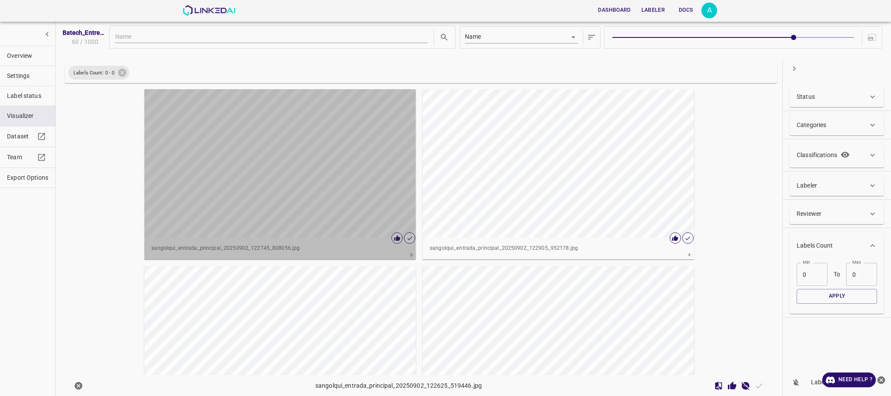
click at [295, 188] on div "button" at bounding box center [274, 156] width 261 height 163
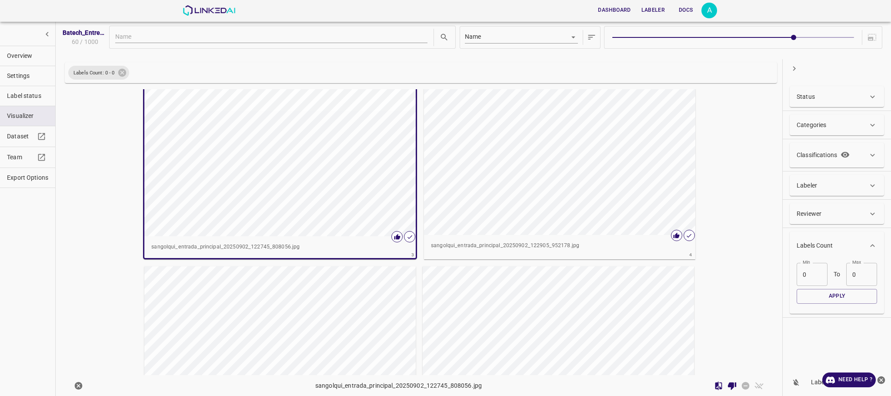
scroll to position [207, 0]
click at [727, 388] on icon "Review Image" at bounding box center [731, 385] width 9 height 9
click at [754, 386] on icon "Done Image" at bounding box center [758, 385] width 9 height 7
click at [742, 385] on icon "Skip Image" at bounding box center [746, 385] width 8 height 8
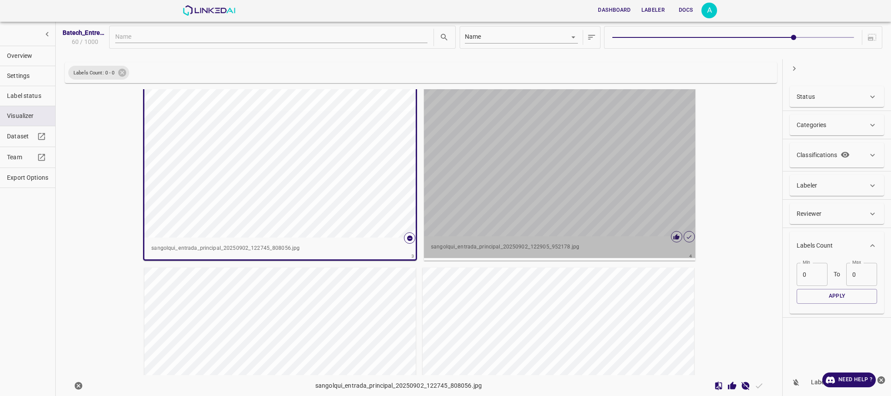
click at [596, 196] on div "button" at bounding box center [554, 154] width 261 height 163
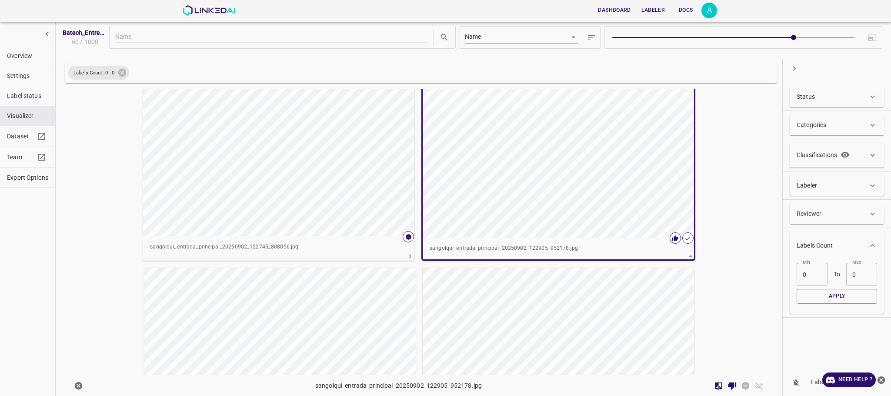
scroll to position [206, 0]
click at [728, 385] on icon "Review Image" at bounding box center [732, 386] width 8 height 8
click at [754, 385] on icon "Done Image" at bounding box center [758, 385] width 9 height 9
click at [741, 389] on icon "Skip Image" at bounding box center [745, 385] width 9 height 9
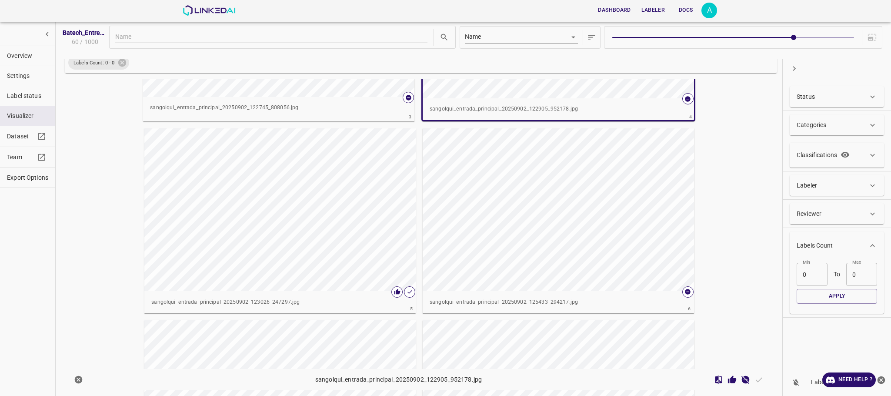
scroll to position [363, 0]
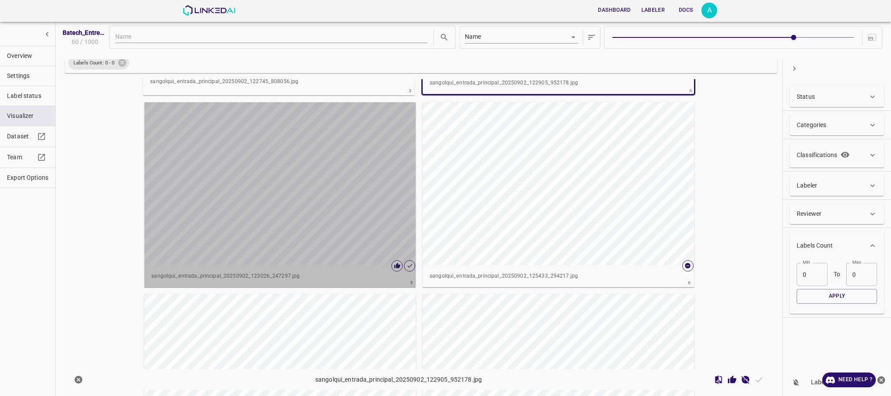
click at [252, 183] on div "button" at bounding box center [274, 183] width 261 height 163
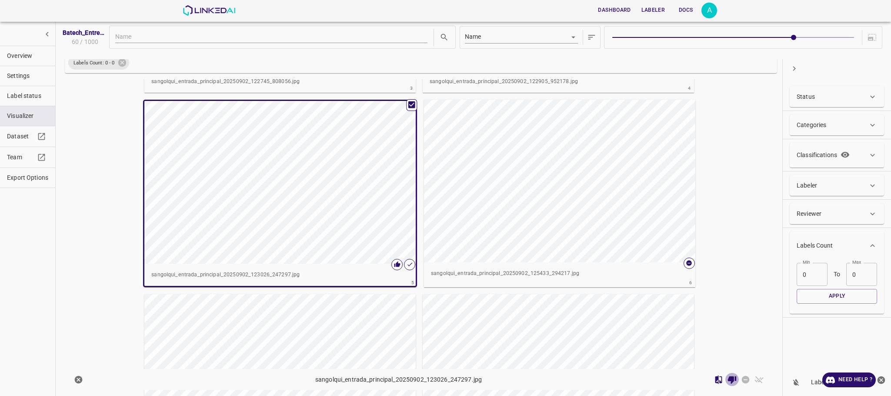
click at [727, 381] on icon "Review Image" at bounding box center [731, 379] width 9 height 9
click at [754, 378] on icon "Done Image" at bounding box center [758, 379] width 9 height 9
click at [739, 384] on button "Skip Image" at bounding box center [745, 379] width 13 height 13
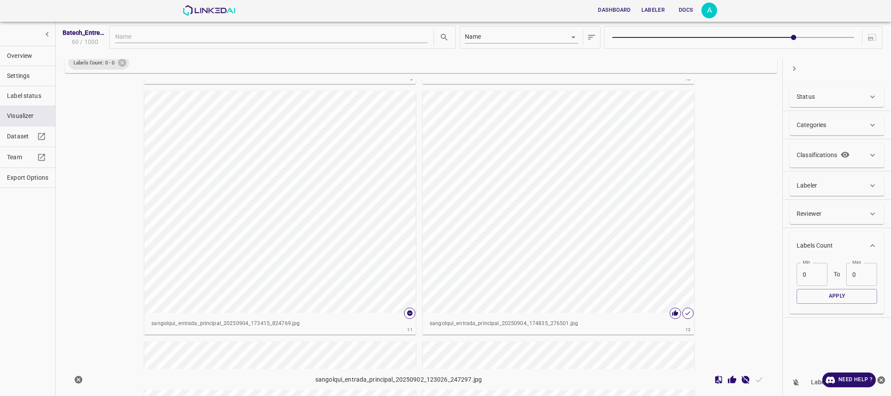
scroll to position [1041, 0]
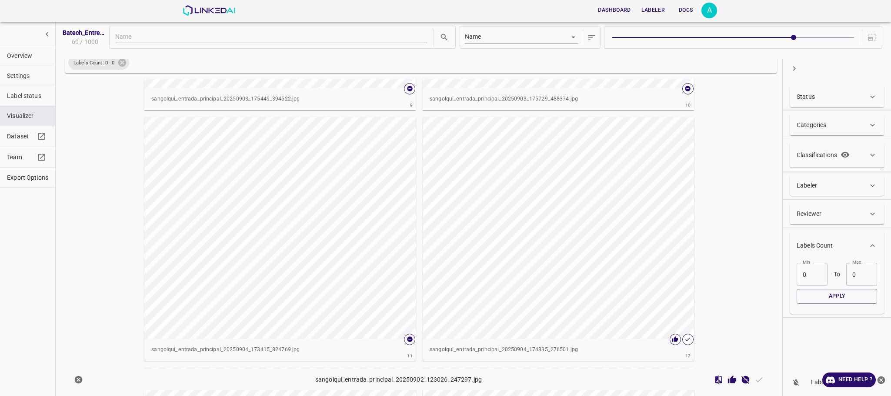
click at [593, 255] on div "button" at bounding box center [553, 228] width 261 height 222
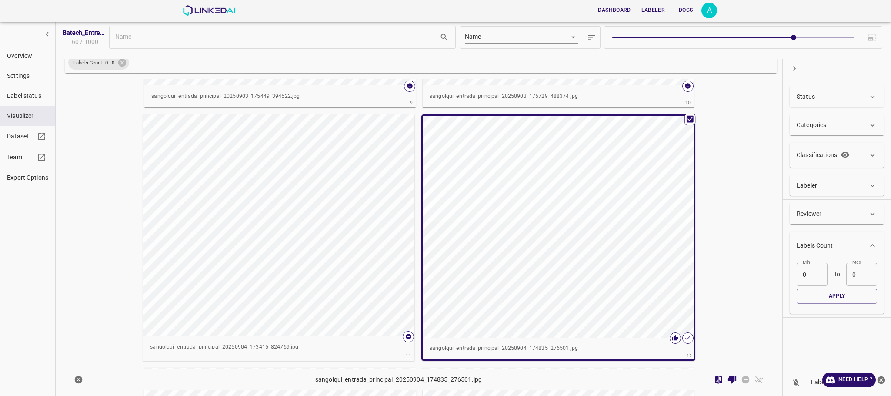
scroll to position [1038, 0]
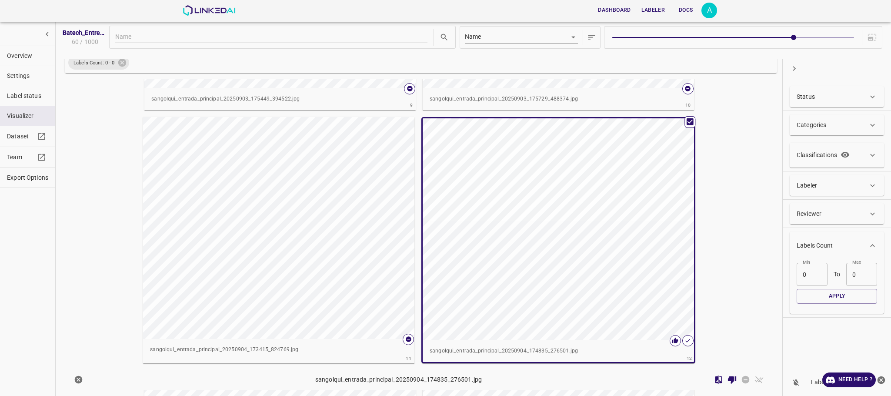
click at [728, 379] on icon "Review Image" at bounding box center [732, 380] width 8 height 8
click at [754, 379] on icon "Done Image" at bounding box center [758, 379] width 9 height 9
click at [742, 379] on icon "Skip Image" at bounding box center [746, 380] width 8 height 8
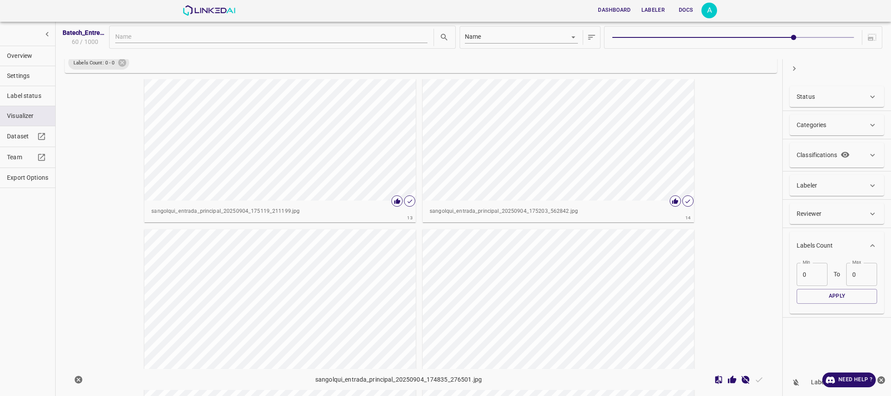
scroll to position [1403, 0]
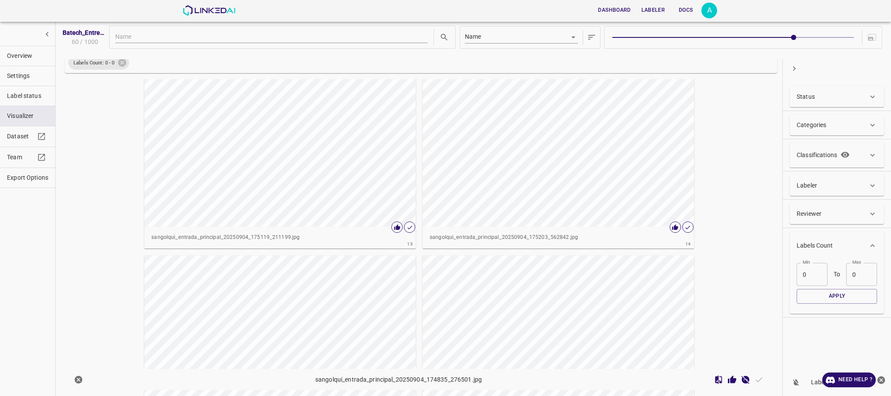
click at [280, 155] on div "button" at bounding box center [274, 116] width 261 height 222
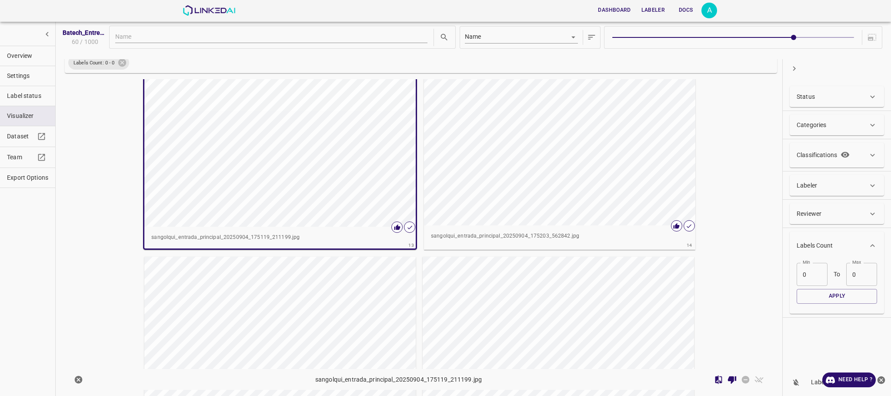
scroll to position [1324, 0]
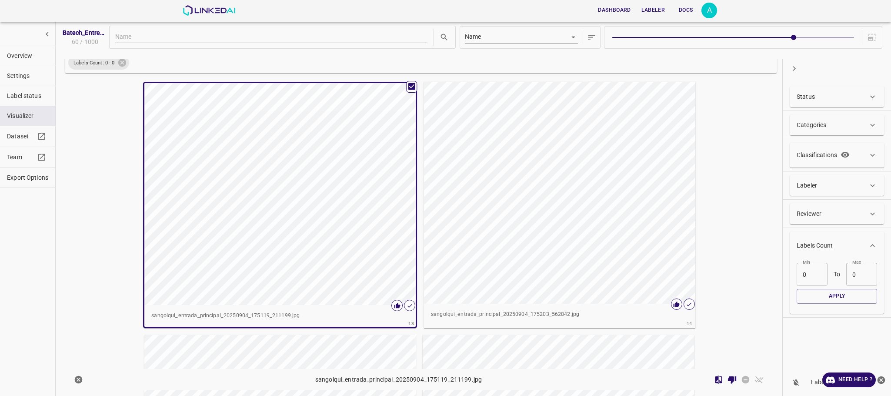
click at [727, 376] on icon "Review Image" at bounding box center [731, 379] width 9 height 9
click at [754, 379] on icon "Done Image" at bounding box center [758, 379] width 9 height 9
click at [742, 381] on icon "Skip Image" at bounding box center [746, 380] width 8 height 8
click at [565, 244] on div "button" at bounding box center [554, 193] width 261 height 222
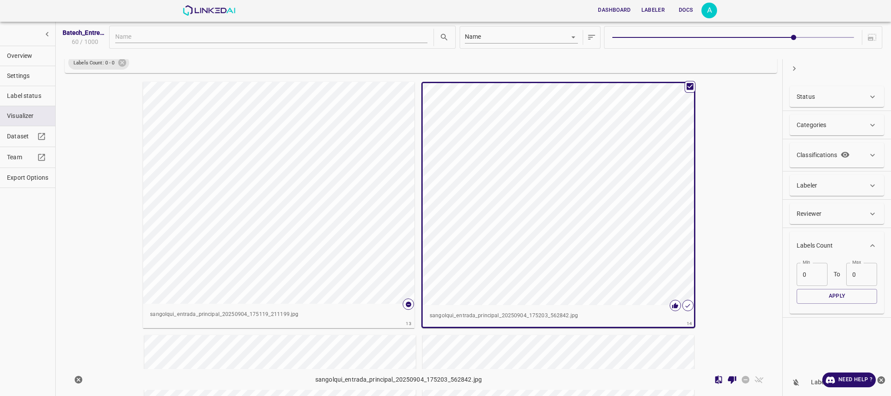
click at [728, 378] on icon "Review Image" at bounding box center [732, 380] width 8 height 8
click at [754, 380] on icon "Done Image" at bounding box center [758, 379] width 9 height 9
click at [741, 382] on icon "Skip Image" at bounding box center [745, 379] width 9 height 9
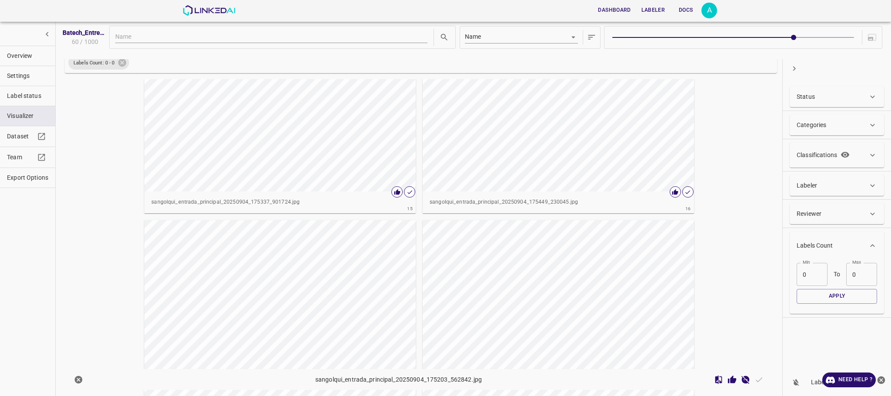
scroll to position [1663, 0]
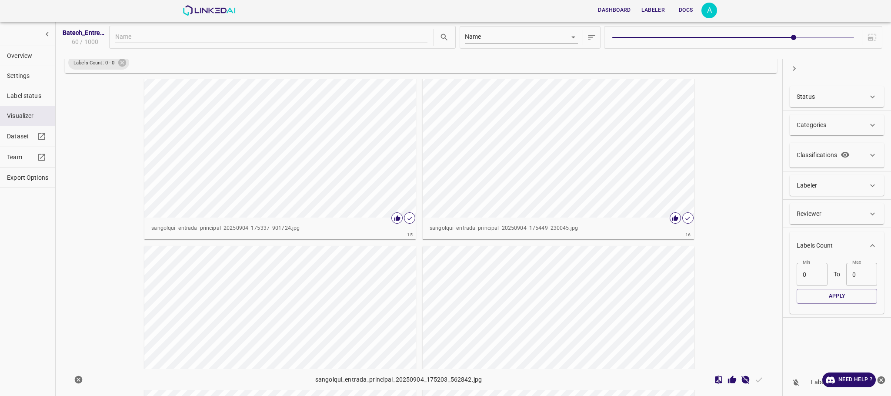
click at [313, 187] on div "button" at bounding box center [274, 107] width 261 height 222
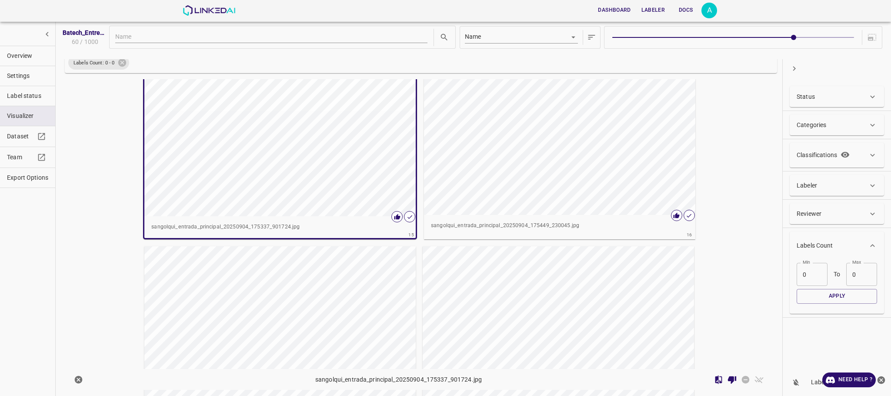
scroll to position [1661, 0]
click at [728, 380] on icon "Review Image" at bounding box center [732, 380] width 8 height 8
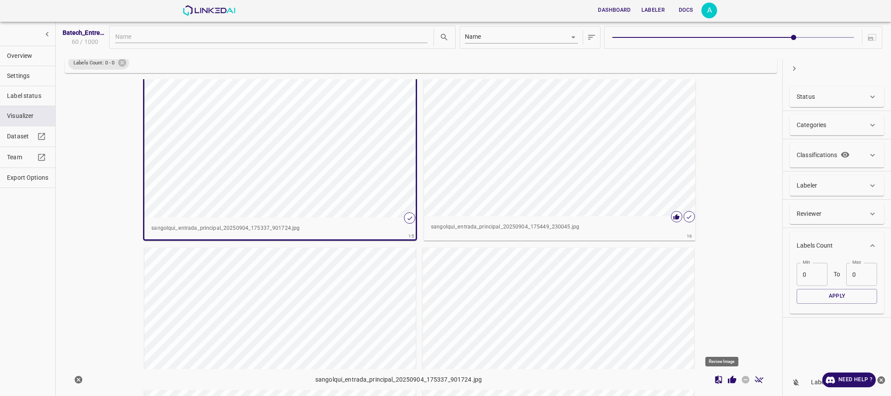
click at [754, 378] on icon "Done Image" at bounding box center [758, 379] width 9 height 9
click at [742, 380] on icon "Skip Image" at bounding box center [746, 380] width 8 height 8
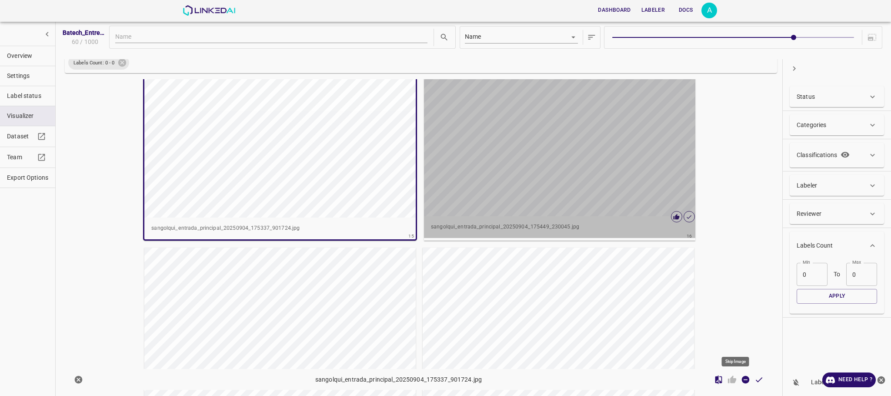
click at [552, 163] on div "button" at bounding box center [554, 105] width 261 height 222
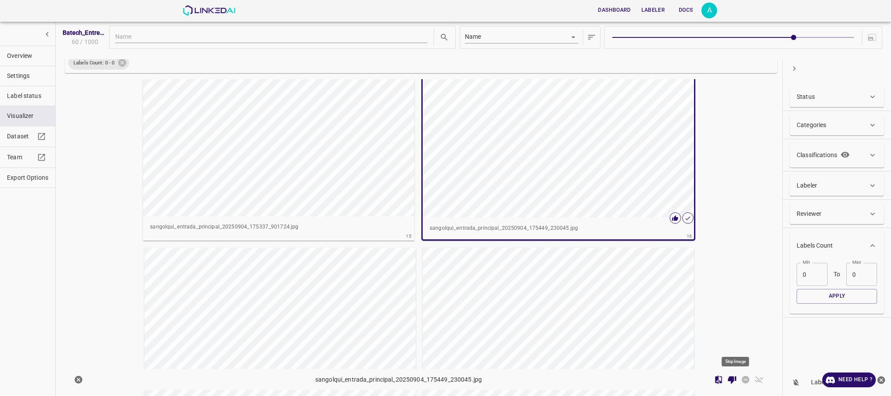
click at [728, 380] on icon "Review Image" at bounding box center [732, 380] width 8 height 8
click at [754, 381] on icon "Done Image" at bounding box center [758, 379] width 9 height 9
click at [742, 378] on icon "Skip Image" at bounding box center [746, 380] width 8 height 8
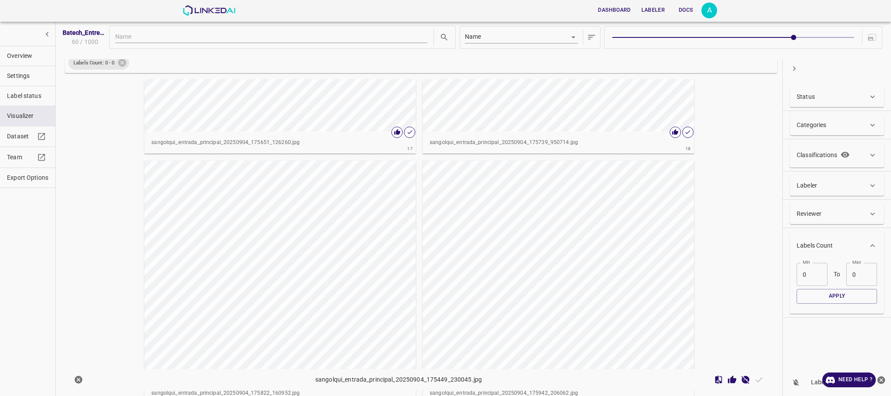
scroll to position [1973, 0]
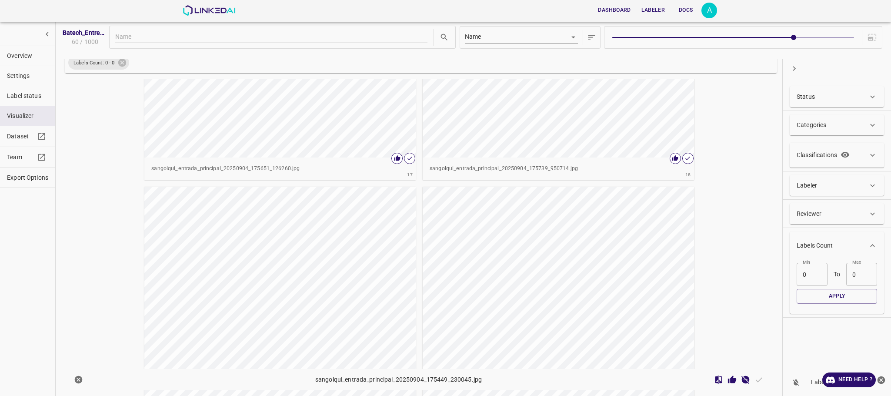
click at [349, 112] on div "button" at bounding box center [274, 47] width 261 height 222
click at [727, 375] on icon "Review Image" at bounding box center [731, 379] width 9 height 9
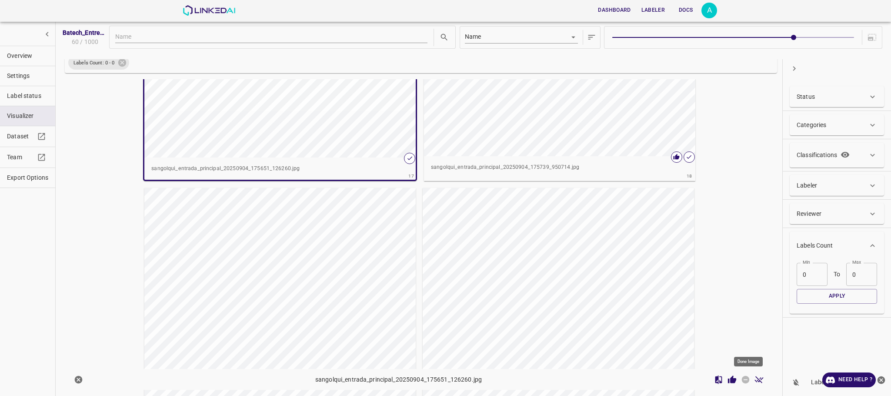
click at [754, 382] on icon "Done Image" at bounding box center [758, 379] width 9 height 9
click at [741, 382] on icon "Skip Image" at bounding box center [745, 379] width 9 height 9
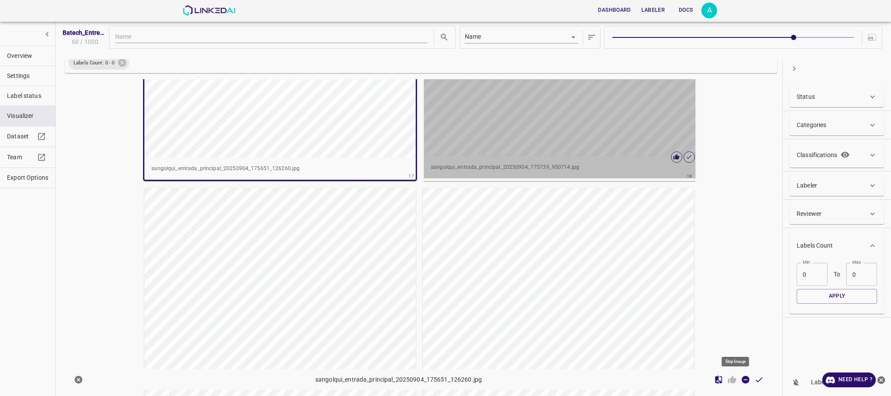
click at [553, 143] on div "button" at bounding box center [554, 45] width 261 height 222
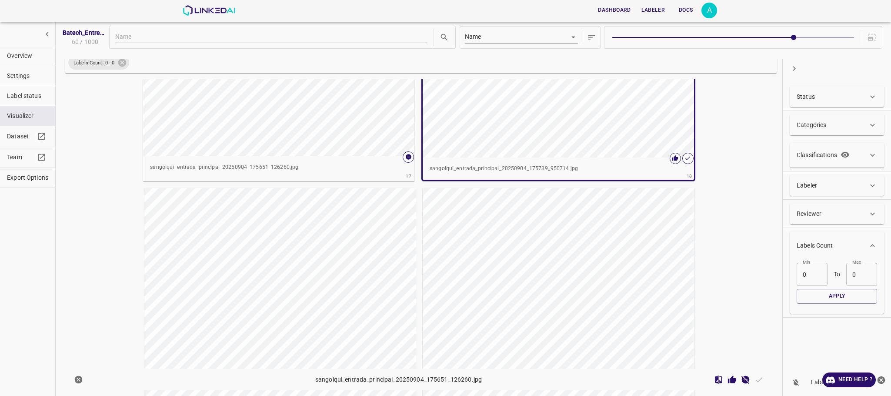
scroll to position [1971, 0]
click at [728, 378] on icon "Review Image" at bounding box center [732, 379] width 8 height 8
click at [728, 377] on icon "Review Image" at bounding box center [732, 380] width 8 height 8
click at [343, 140] on div "button" at bounding box center [273, 47] width 261 height 222
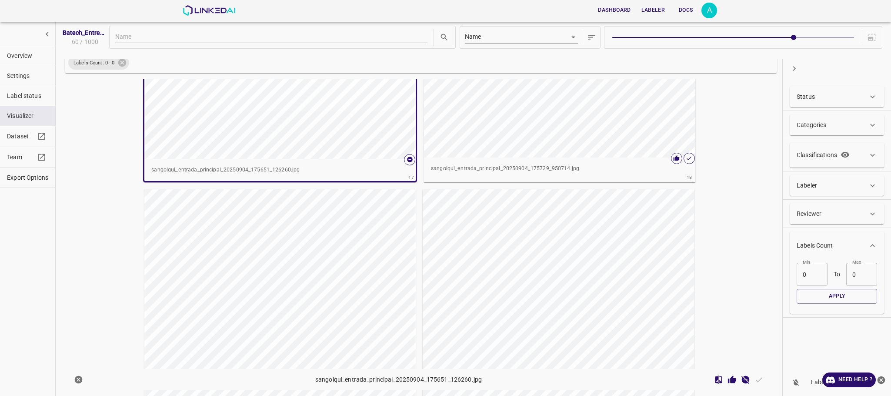
scroll to position [1972, 0]
click at [510, 154] on div "button" at bounding box center [554, 45] width 261 height 222
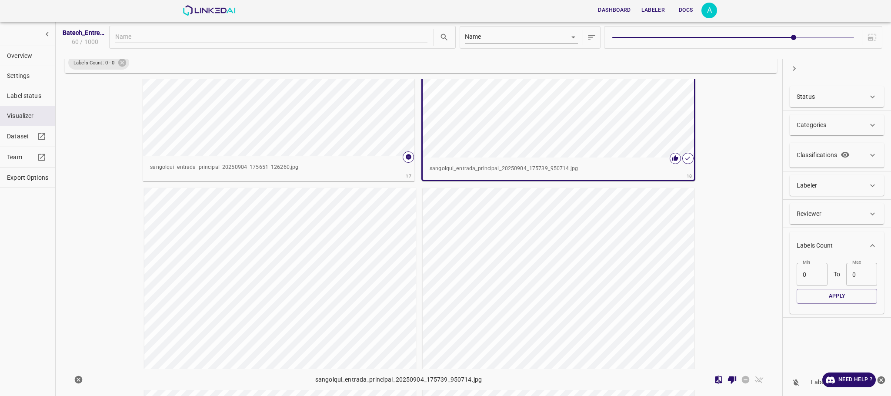
scroll to position [1971, 0]
click at [728, 379] on icon "Review Image" at bounding box center [732, 380] width 8 height 8
click at [754, 379] on icon "Done Image" at bounding box center [758, 379] width 9 height 7
click at [742, 377] on icon "Skip Image" at bounding box center [746, 380] width 8 height 8
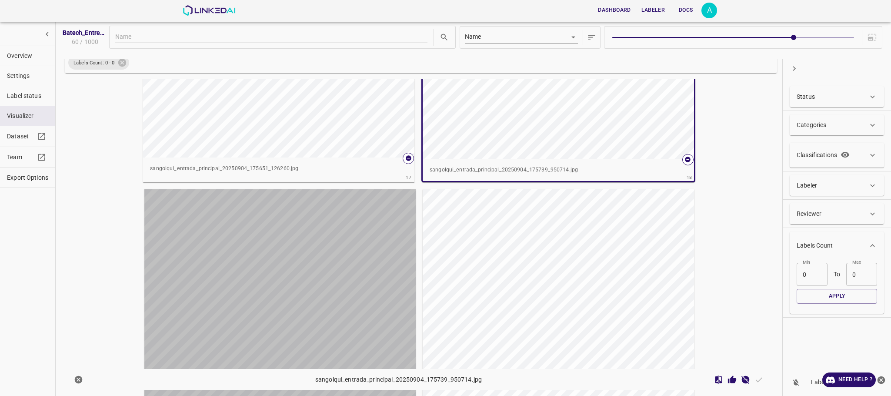
click at [310, 274] on div "button" at bounding box center [274, 300] width 261 height 222
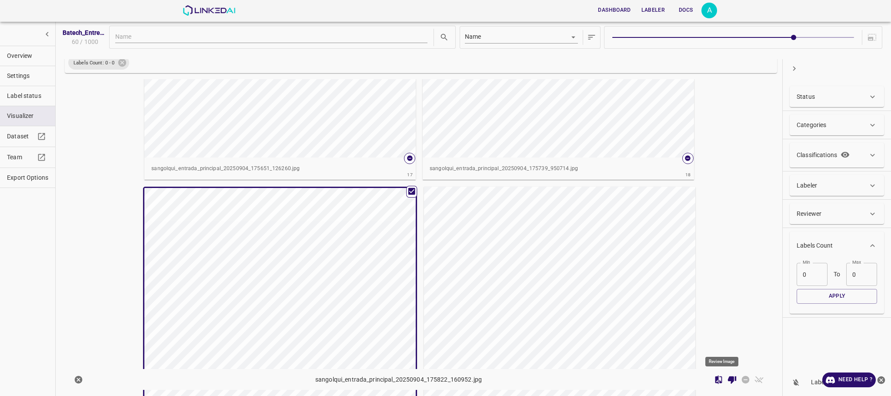
click at [727, 382] on icon "Review Image" at bounding box center [731, 379] width 9 height 9
click at [754, 378] on icon "Done Image" at bounding box center [758, 379] width 9 height 9
click at [742, 382] on icon "Skip Image" at bounding box center [746, 380] width 8 height 8
click at [606, 308] on div "button" at bounding box center [554, 297] width 261 height 222
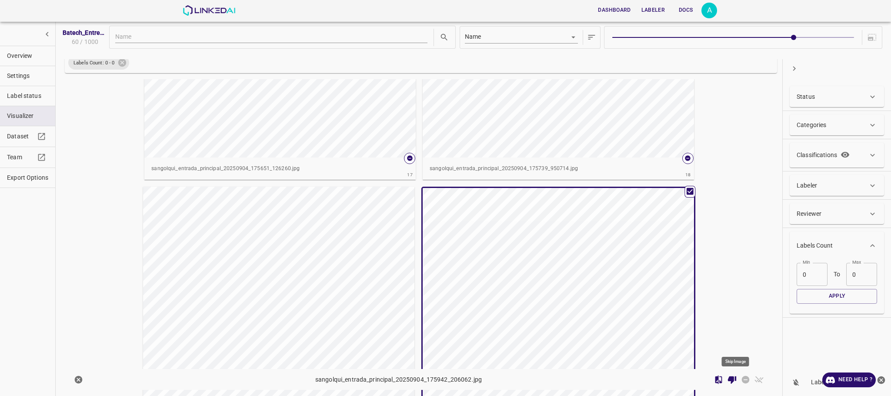
click at [727, 381] on icon "Review Image" at bounding box center [731, 379] width 9 height 9
click at [754, 380] on icon "Done Image" at bounding box center [758, 379] width 9 height 7
click at [742, 381] on icon "Skip Image" at bounding box center [746, 380] width 8 height 8
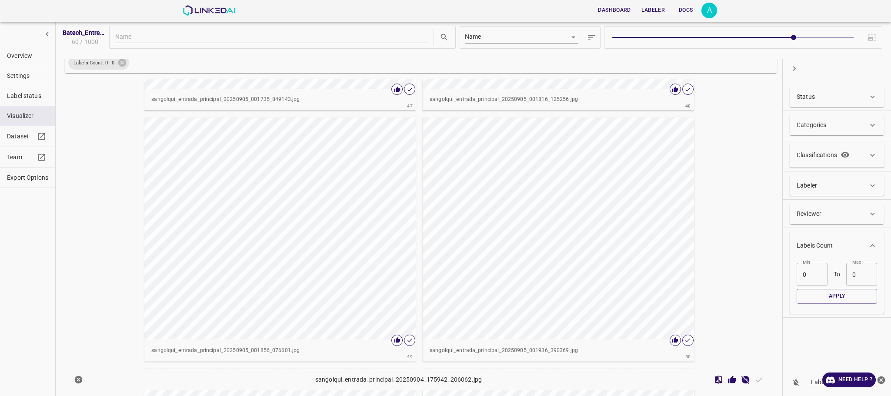
scroll to position [7020, 0]
